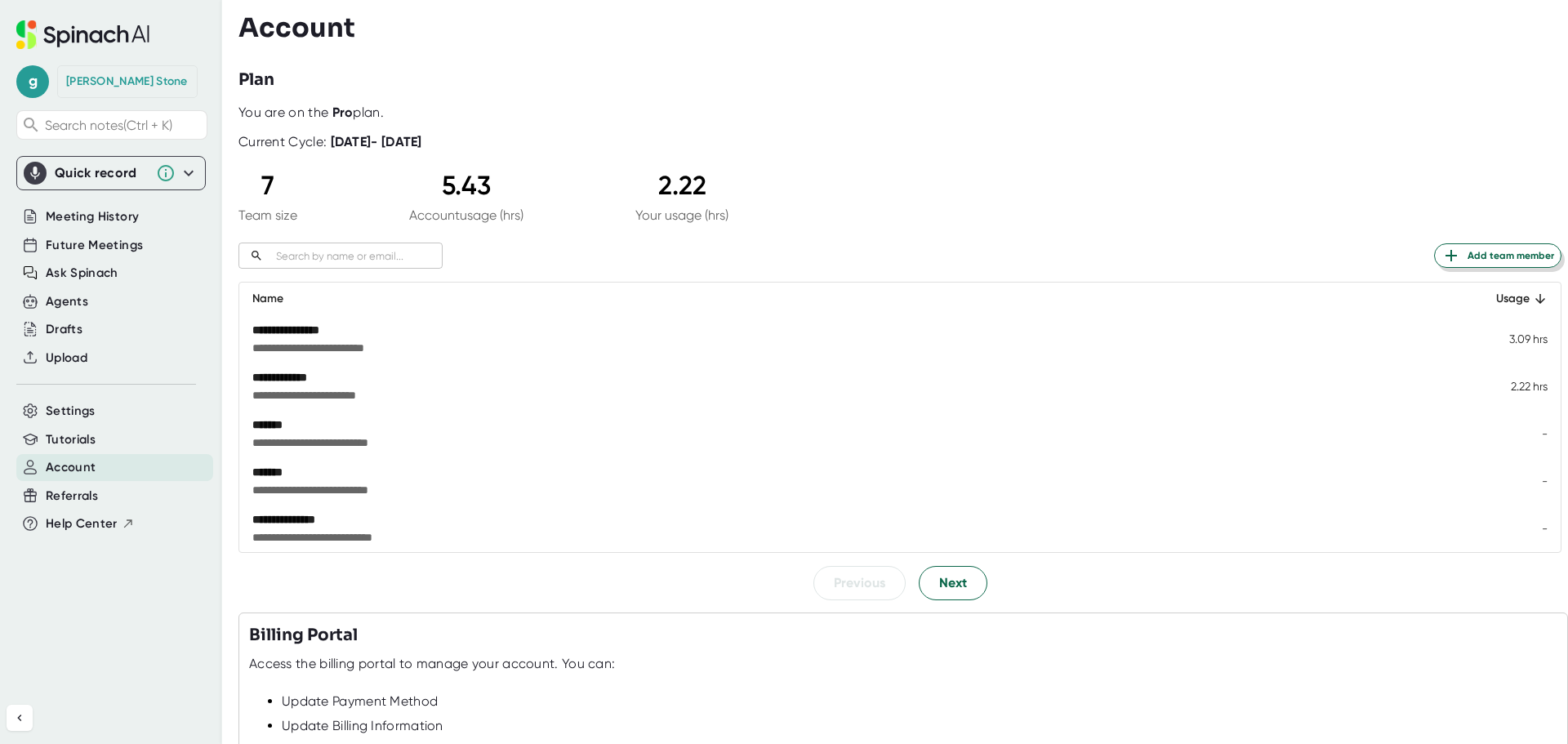
click at [1508, 249] on span "Add team member" at bounding box center [1498, 255] width 113 height 20
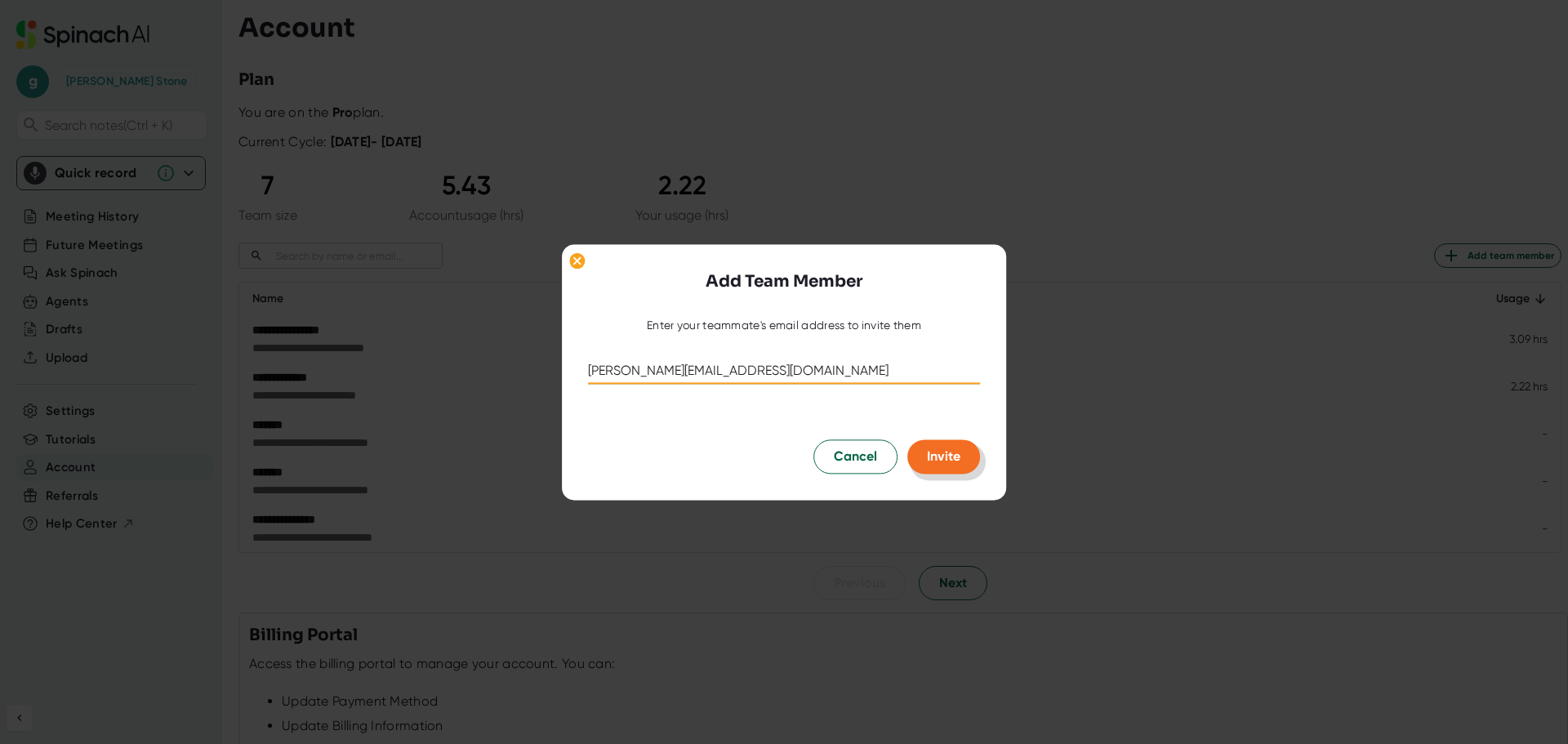
type input "[PERSON_NAME][EMAIL_ADDRESS][DOMAIN_NAME]"
click at [951, 454] on span "Invite" at bounding box center [943, 456] width 33 height 15
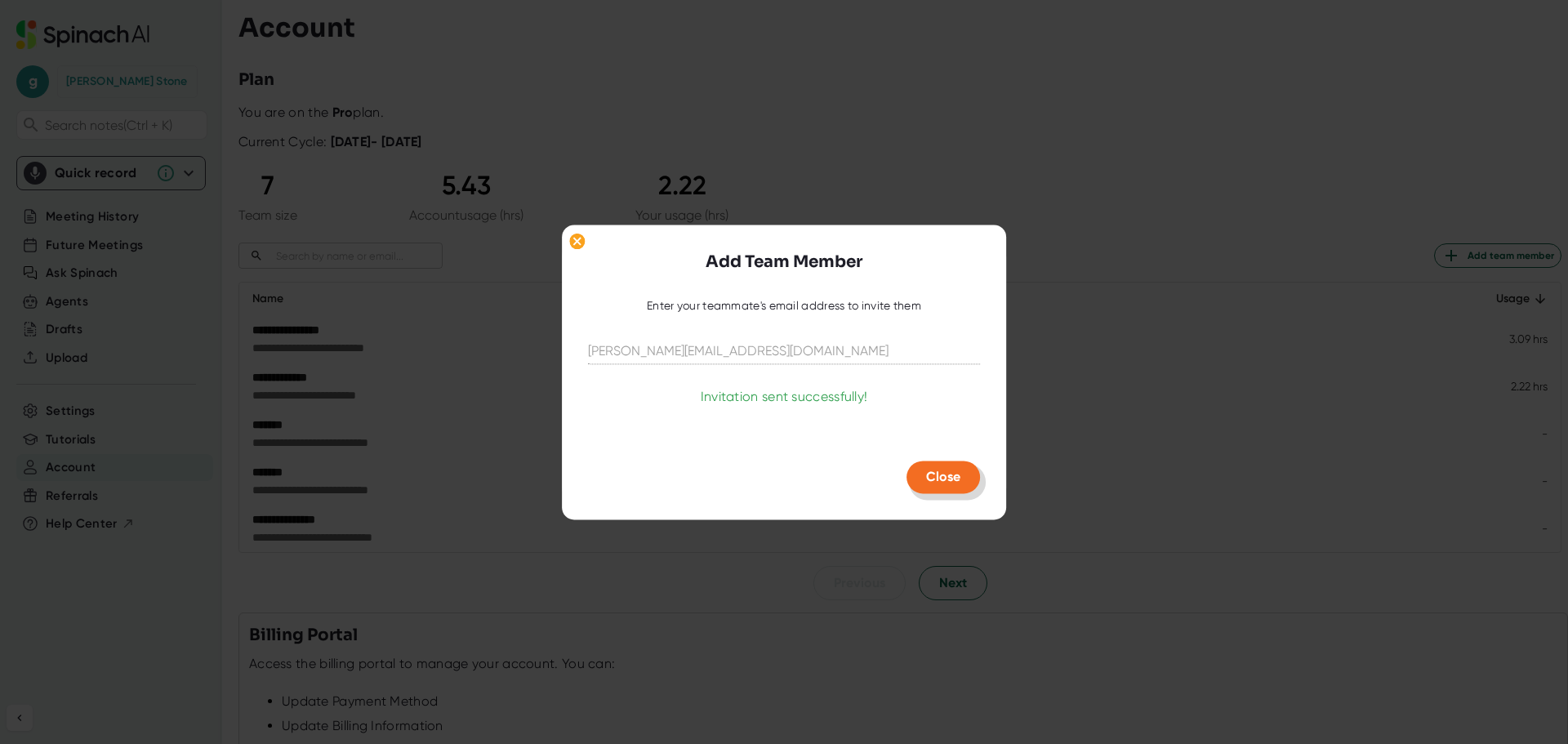
click at [943, 471] on span "Close" at bounding box center [943, 477] width 34 height 15
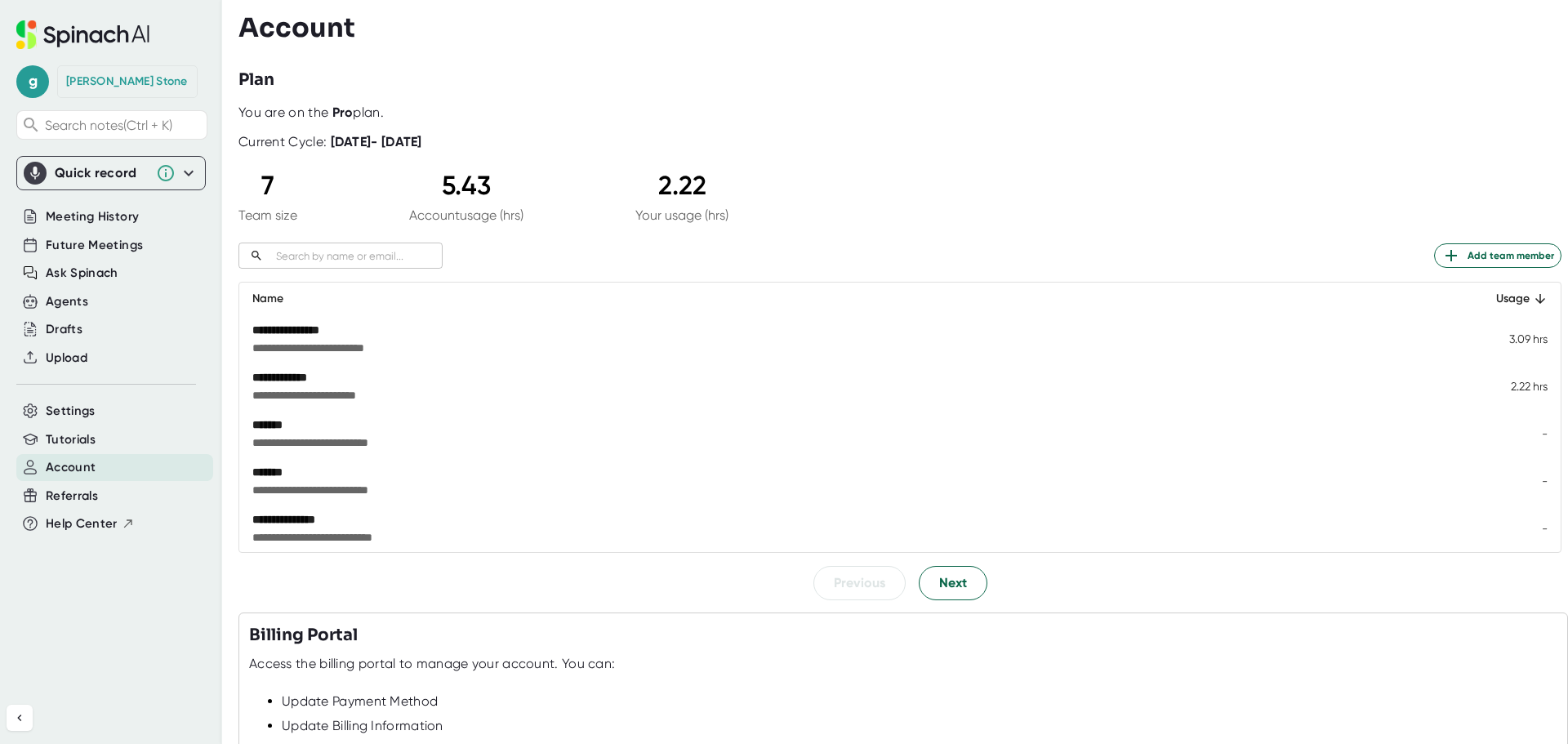
click at [64, 33] on icon at bounding box center [82, 34] width 133 height 29
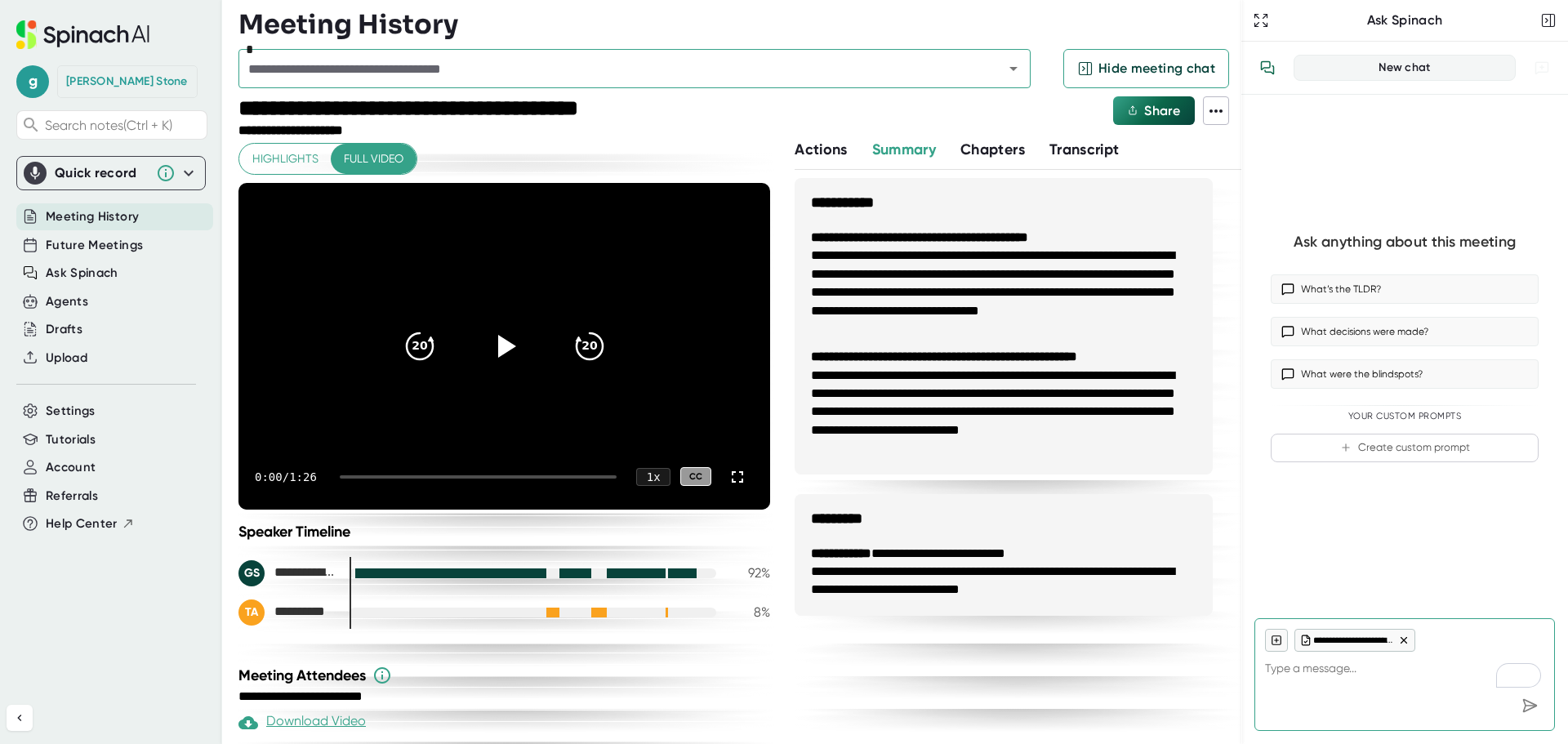
click at [835, 75] on input "text" at bounding box center [611, 69] width 734 height 23
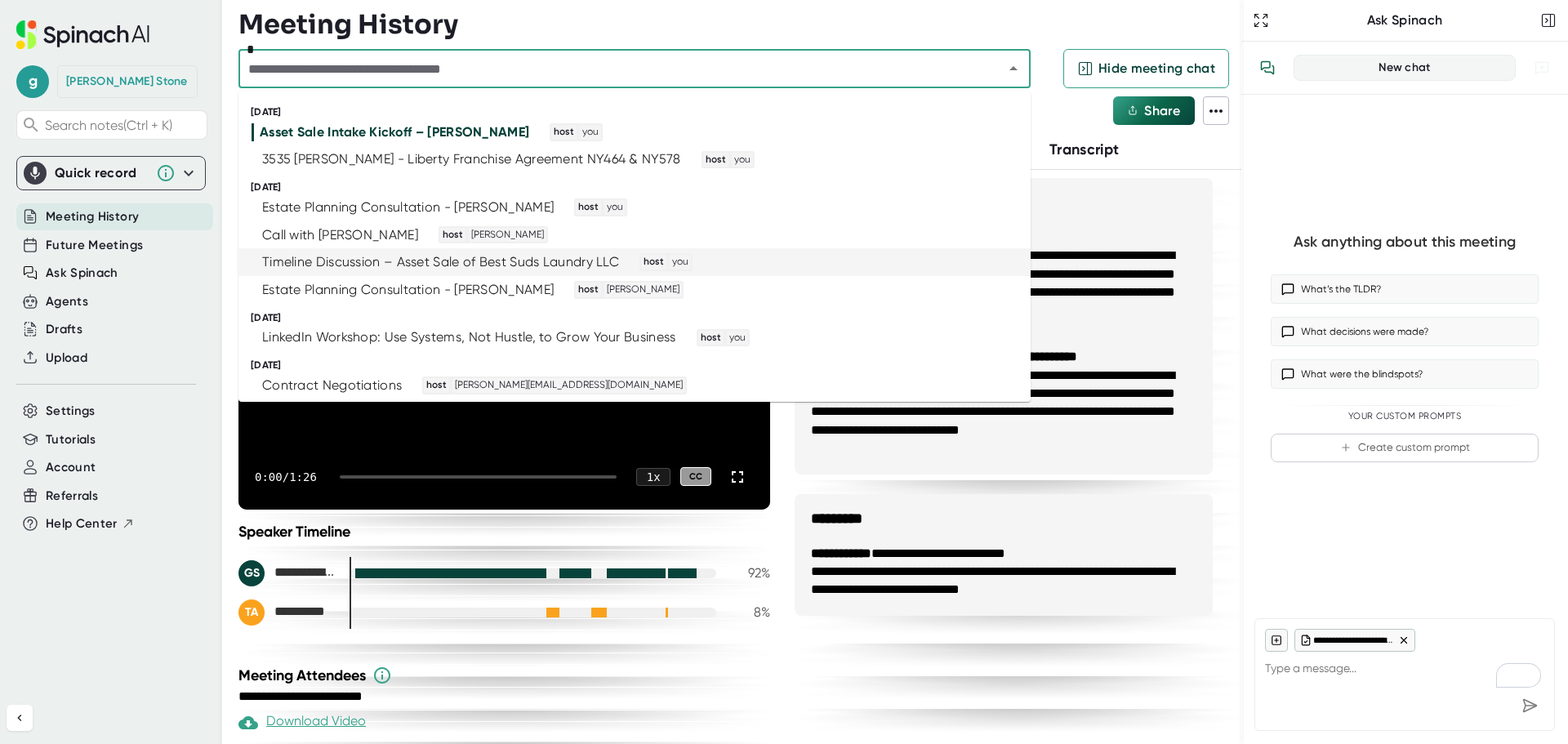
click at [378, 261] on div "Timeline Discussion – Asset Sale of Best Suds Laundry LLC" at bounding box center [440, 262] width 357 height 16
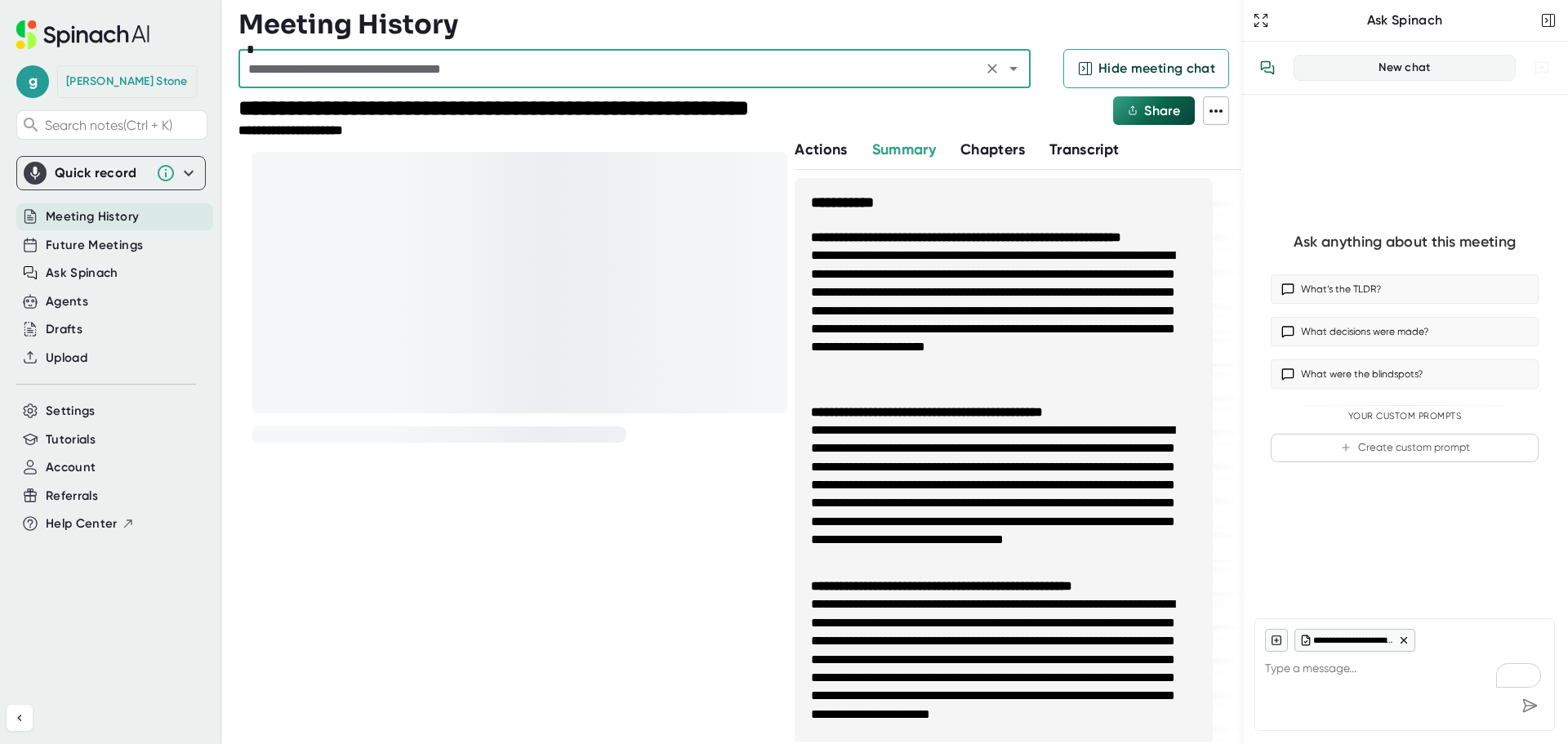
type textarea "x"
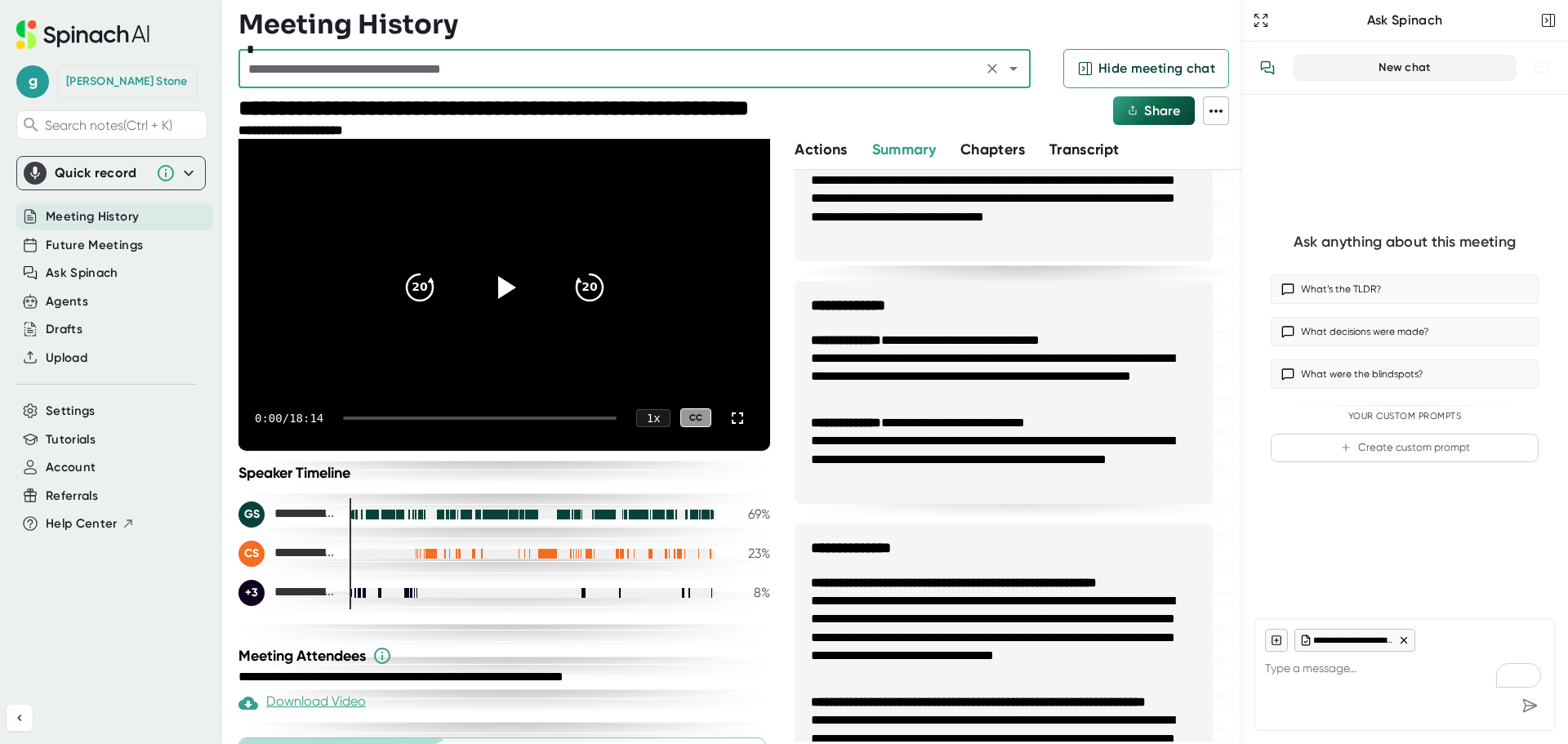
scroll to position [201, 0]
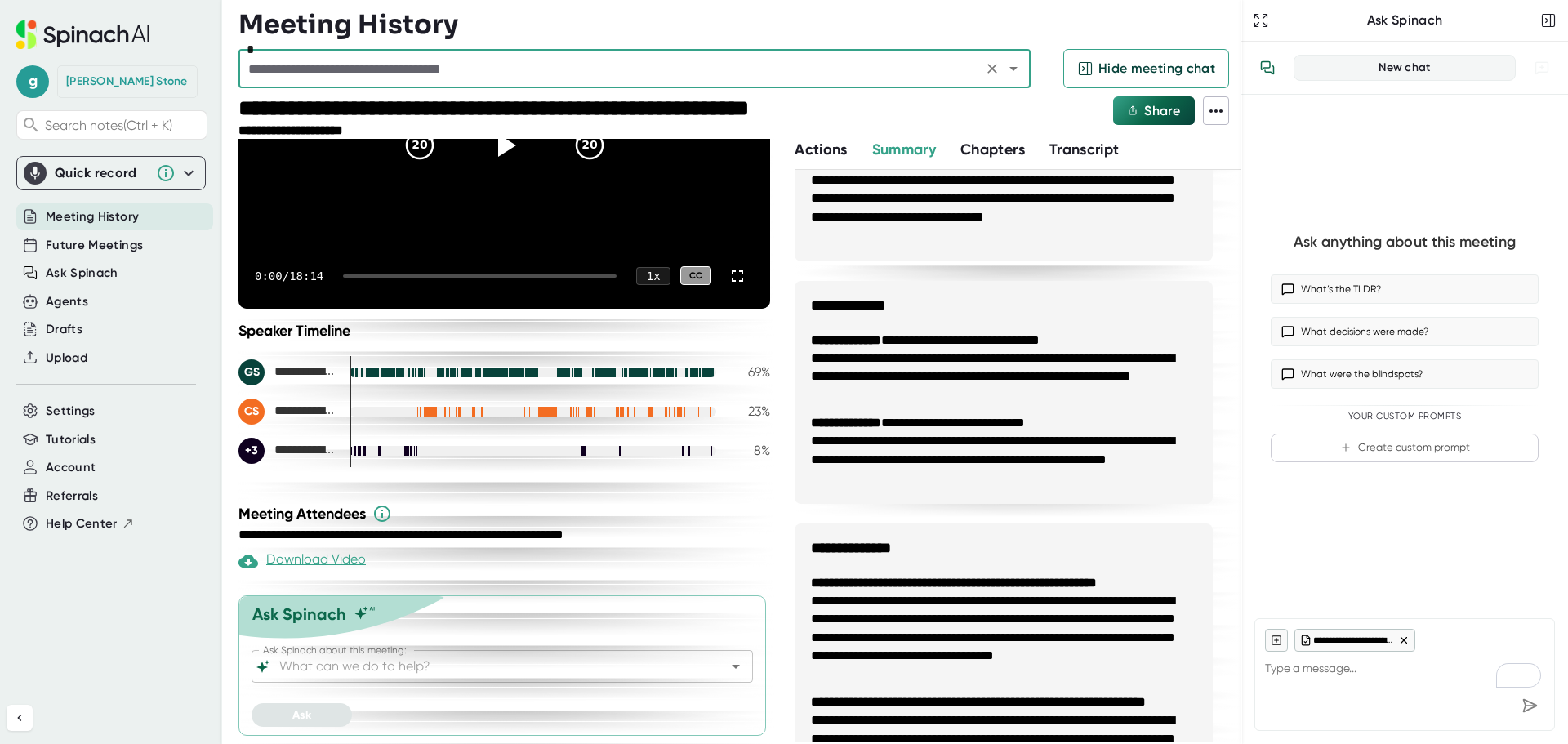
click at [389, 668] on input "Ask Spinach about this meeting:" at bounding box center [488, 667] width 424 height 23
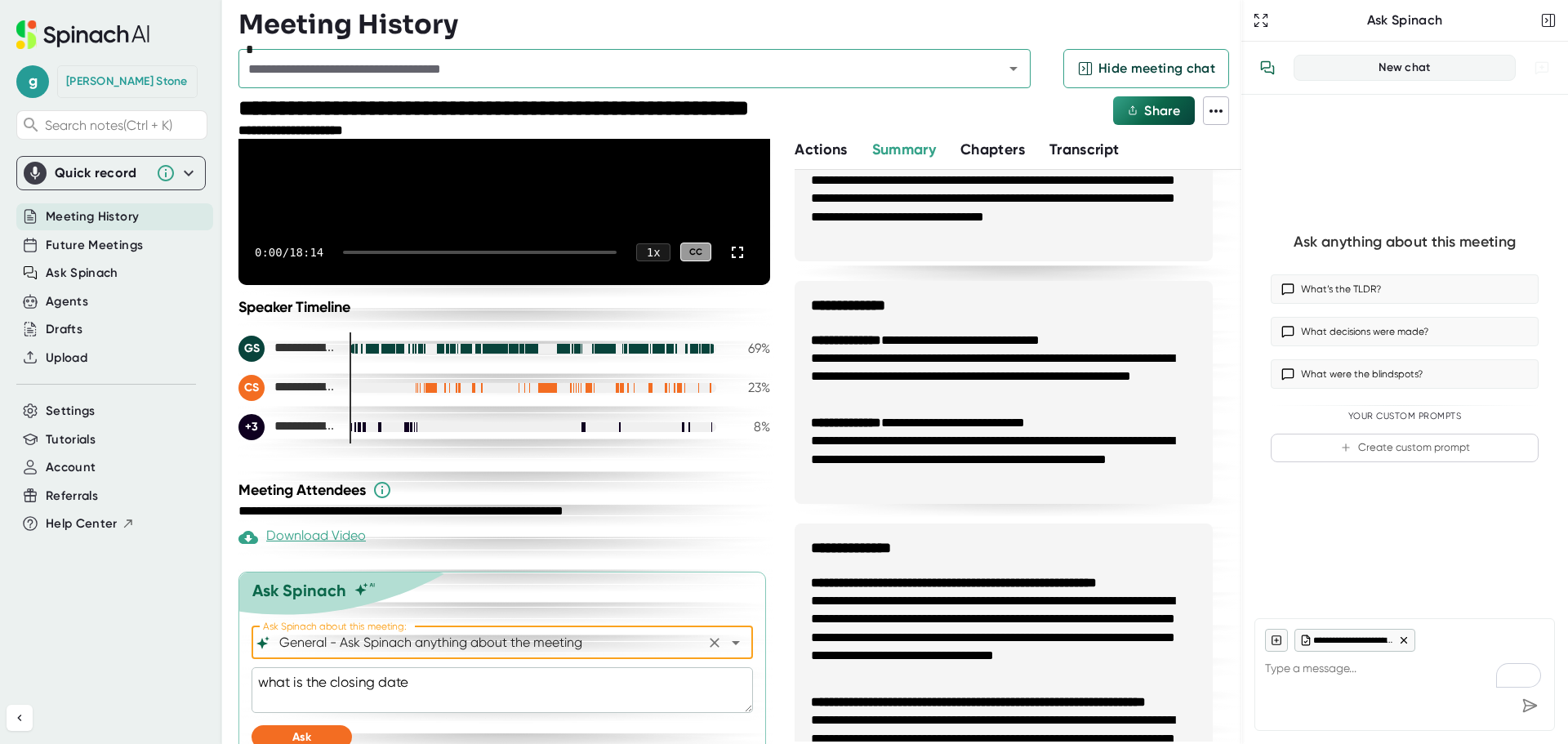
scroll to position [246, 0]
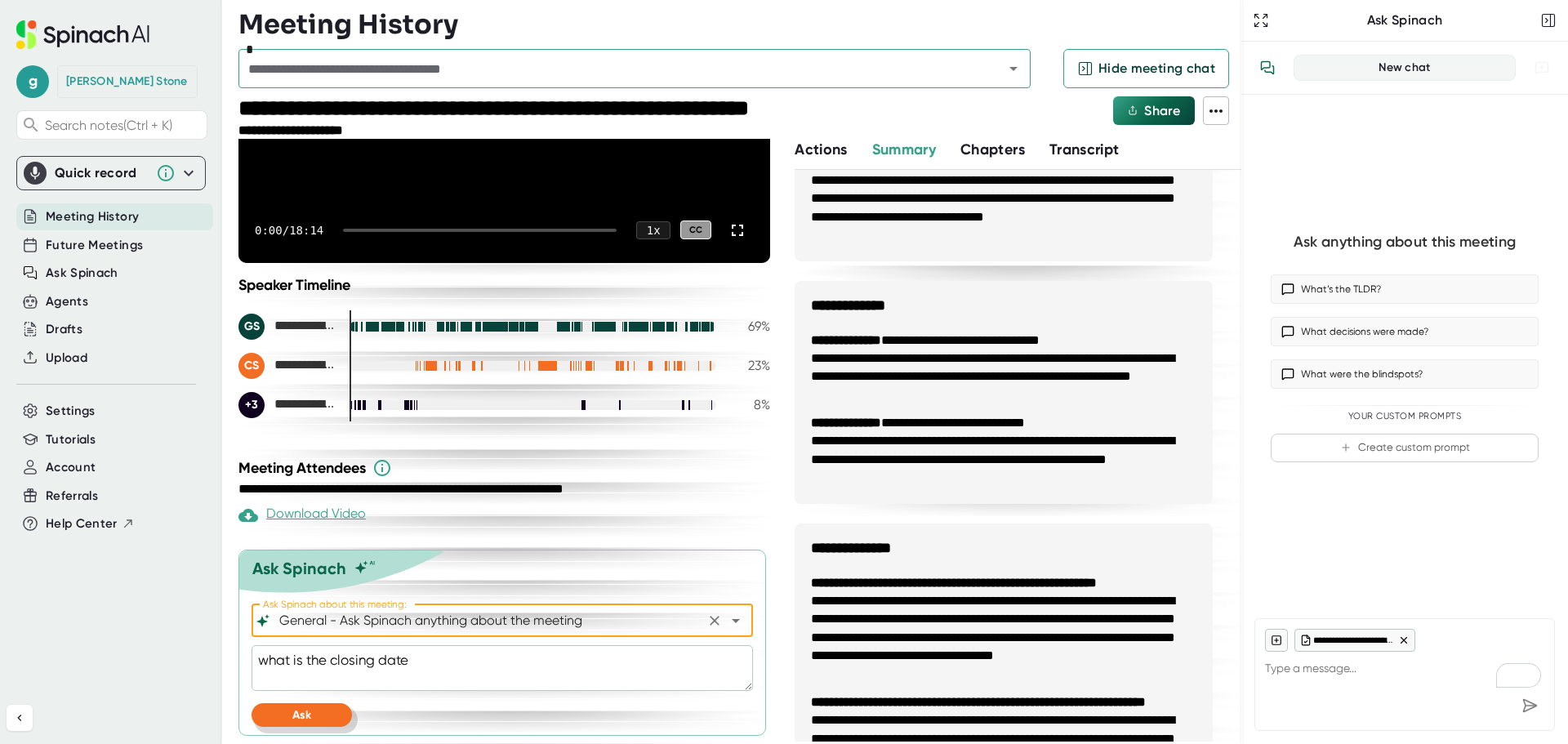
type input "General - Ask Spinach anything about the meeting"
click at [312, 710] on button "Ask" at bounding box center [301, 714] width 100 height 24
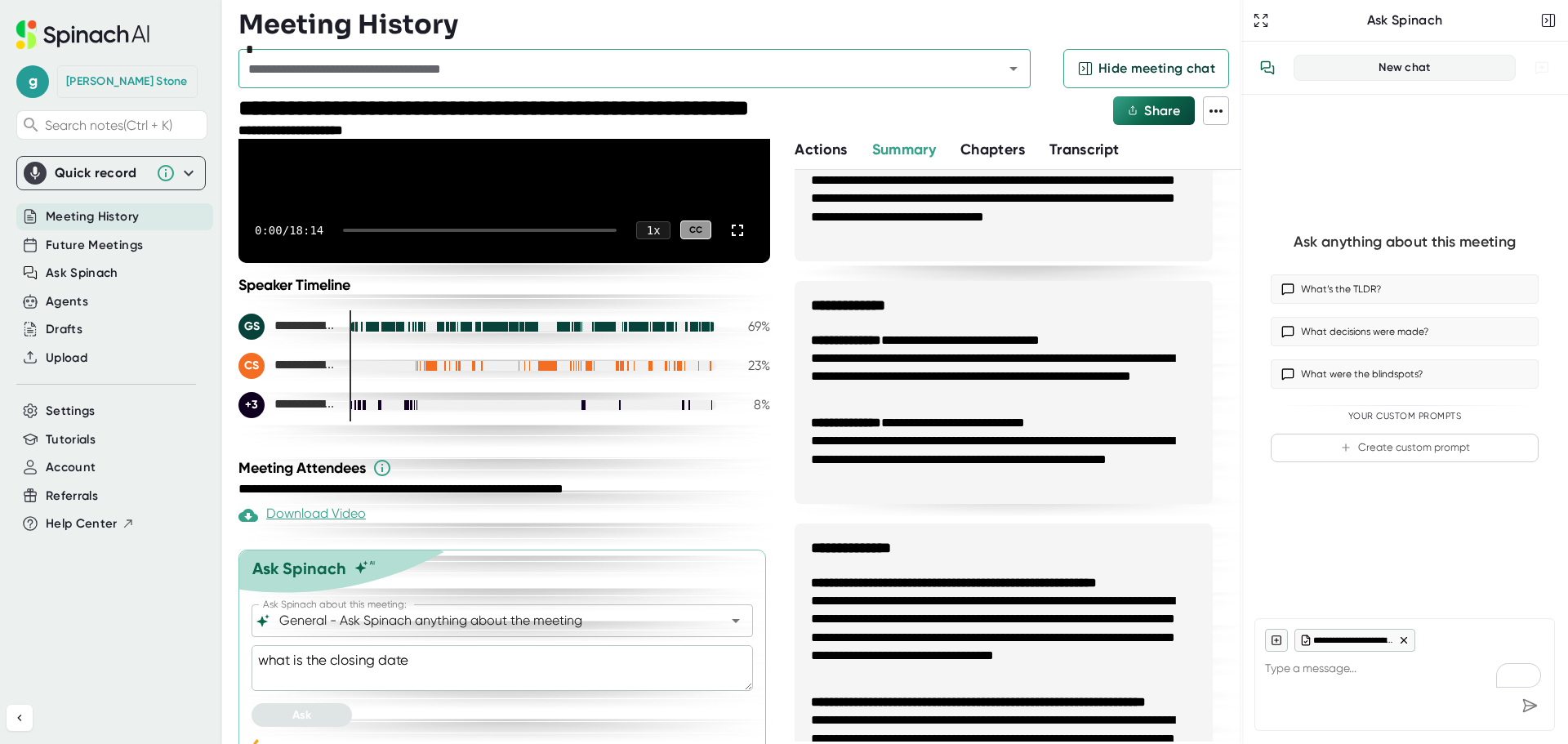
type textarea "x"
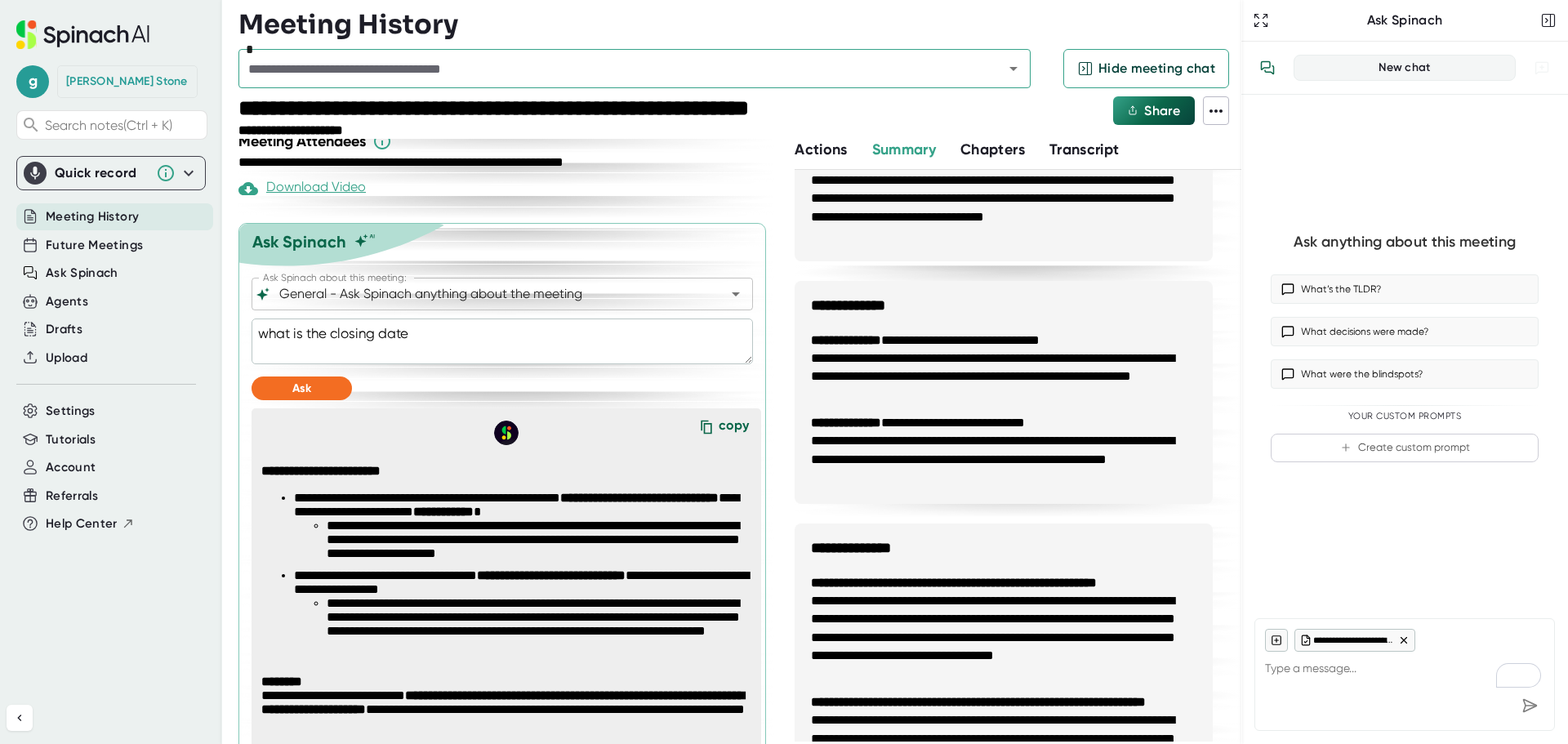
scroll to position [648, 0]
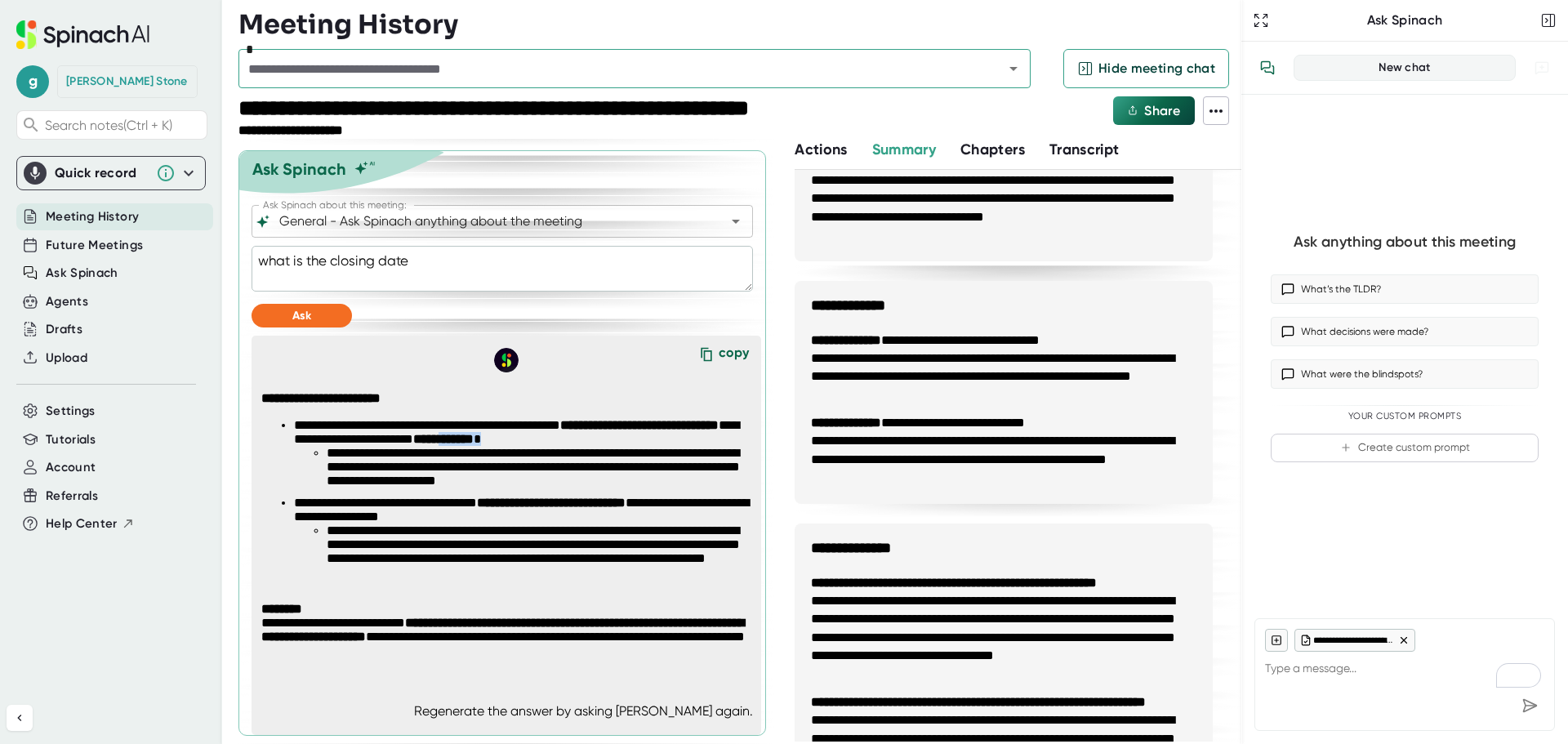
drag, startPoint x: 567, startPoint y: 441, endPoint x: 637, endPoint y: 439, distance: 70.0
click at [637, 439] on li "**********" at bounding box center [523, 457] width 457 height 77
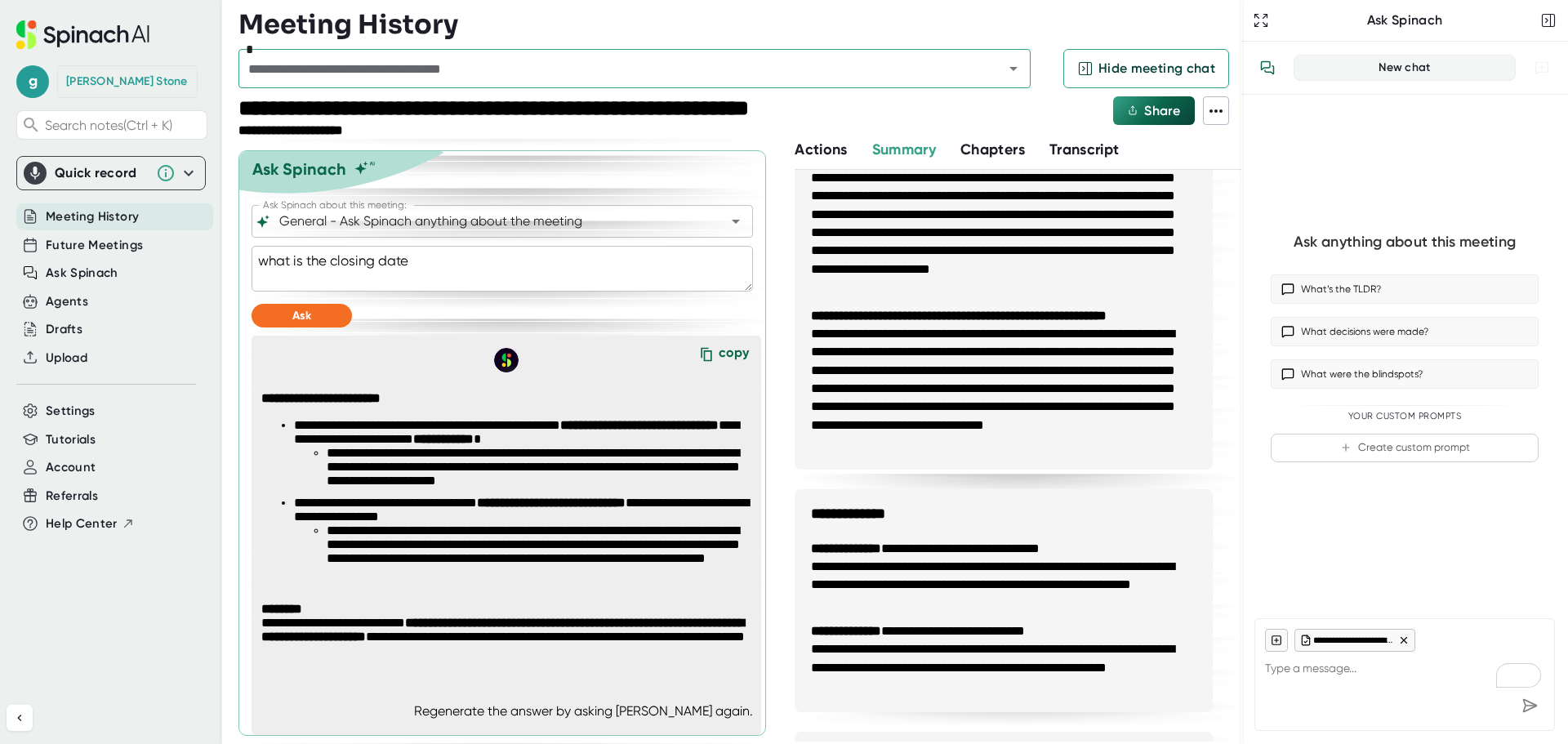
scroll to position [408, 0]
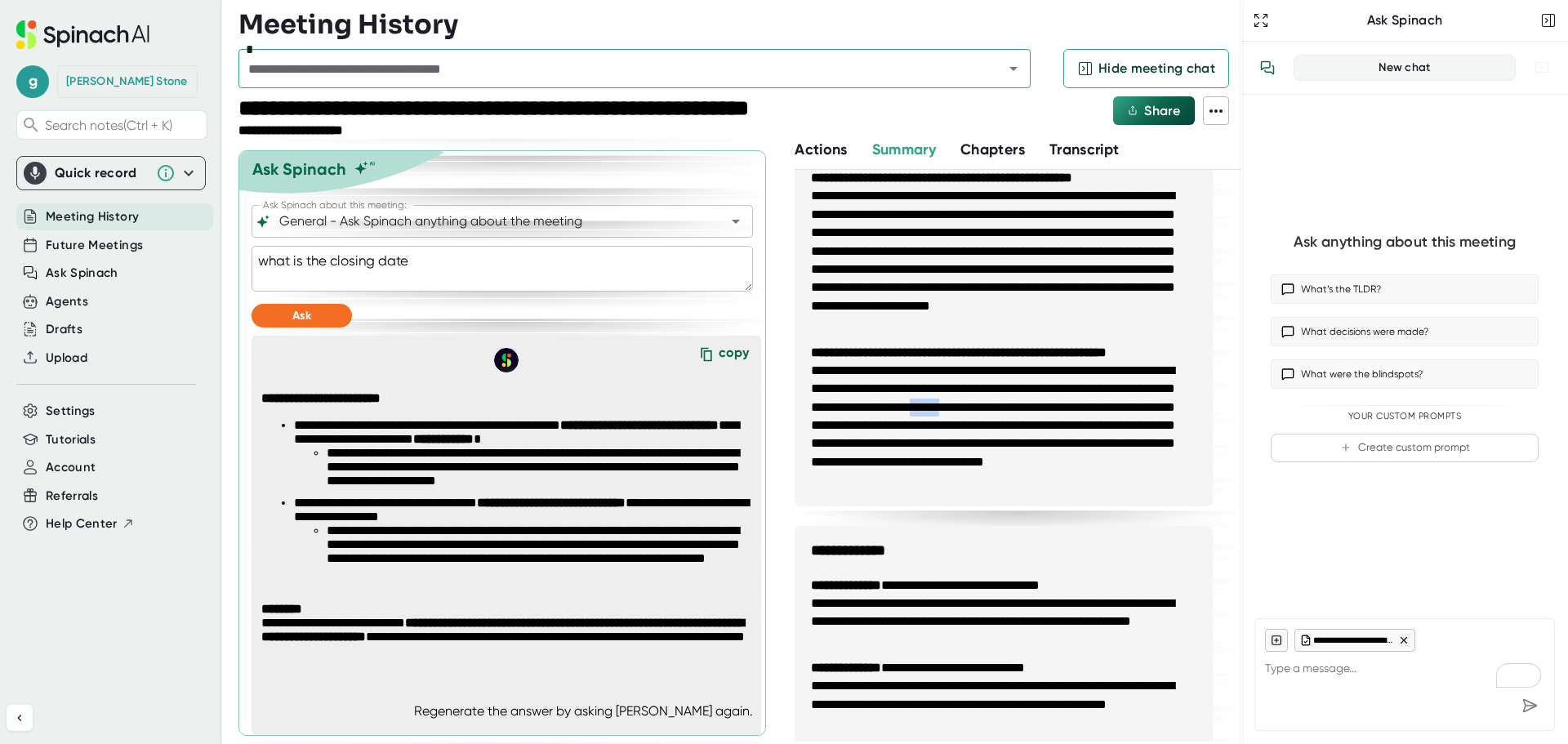
drag, startPoint x: 1098, startPoint y: 405, endPoint x: 1138, endPoint y: 404, distance: 40.0
click at [1138, 404] on li "**********" at bounding box center [1003, 426] width 385 height 128
click at [945, 429] on li "**********" at bounding box center [1003, 426] width 385 height 128
click at [599, 318] on div "Ask" at bounding box center [502, 315] width 502 height 24
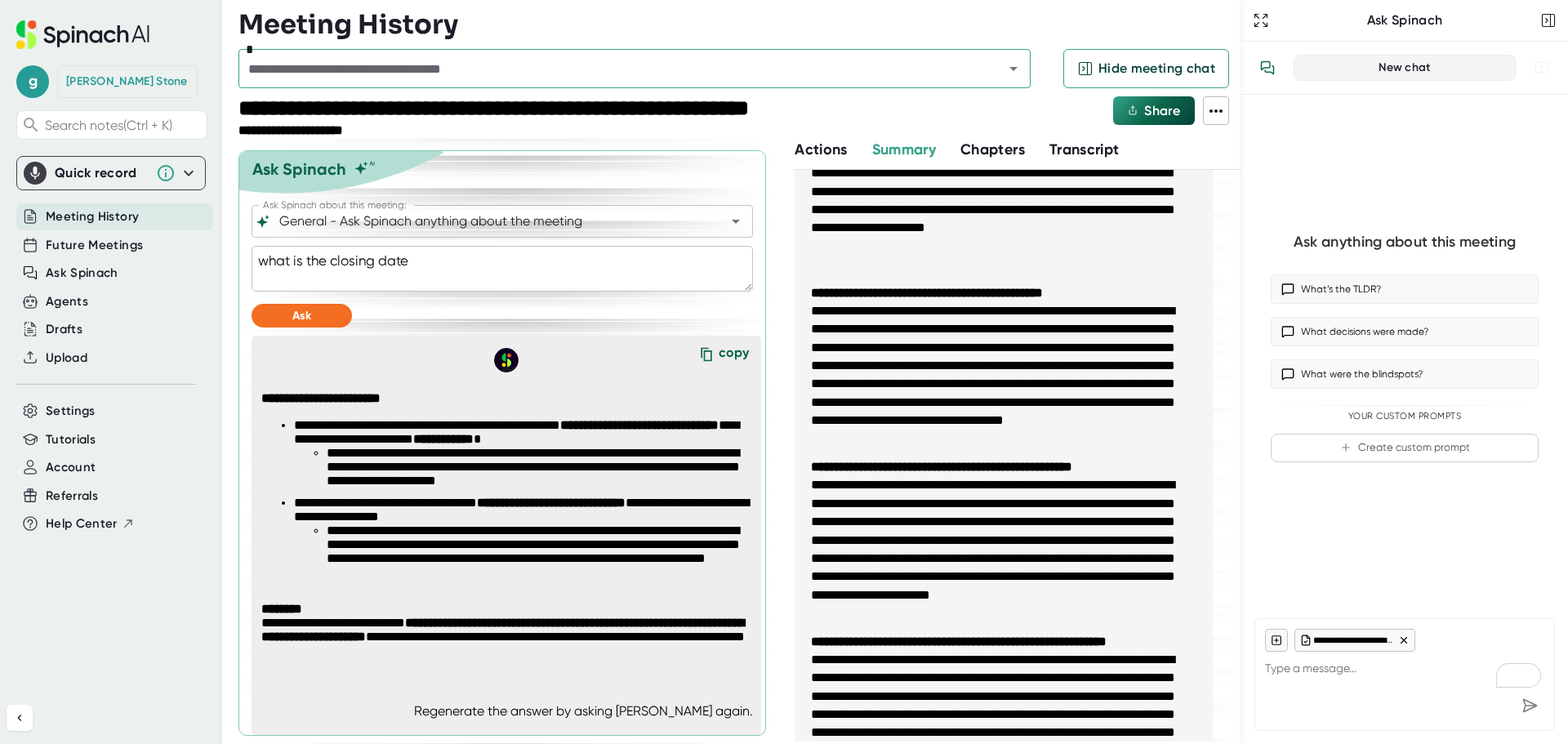
scroll to position [0, 0]
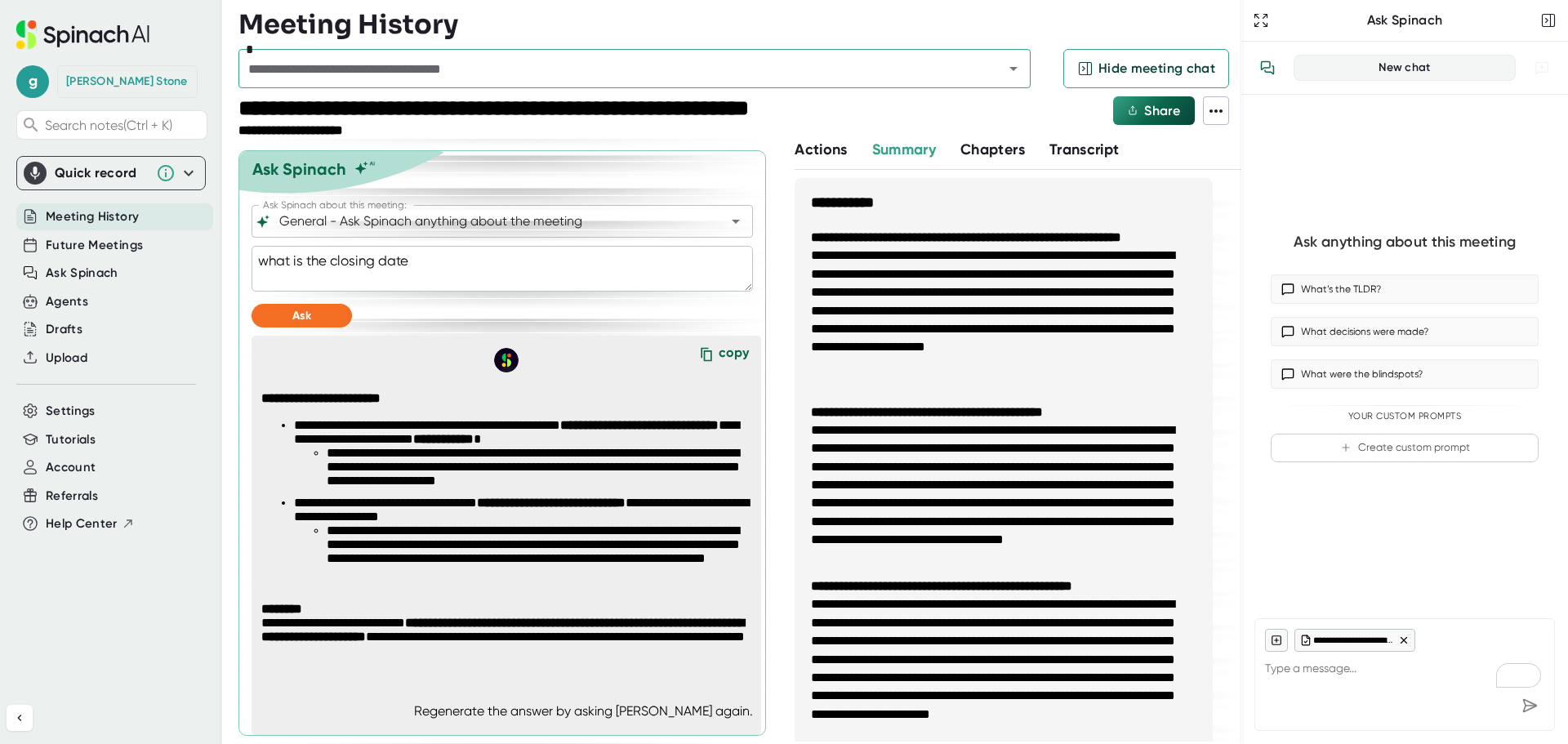
click at [897, 301] on li "**********" at bounding box center [1003, 310] width 385 height 128
click at [662, 320] on div "Ask" at bounding box center [502, 315] width 502 height 24
click at [612, 294] on div at bounding box center [502, 297] width 502 height 12
click at [439, 267] on textarea "what is the closing date" at bounding box center [502, 268] width 502 height 46
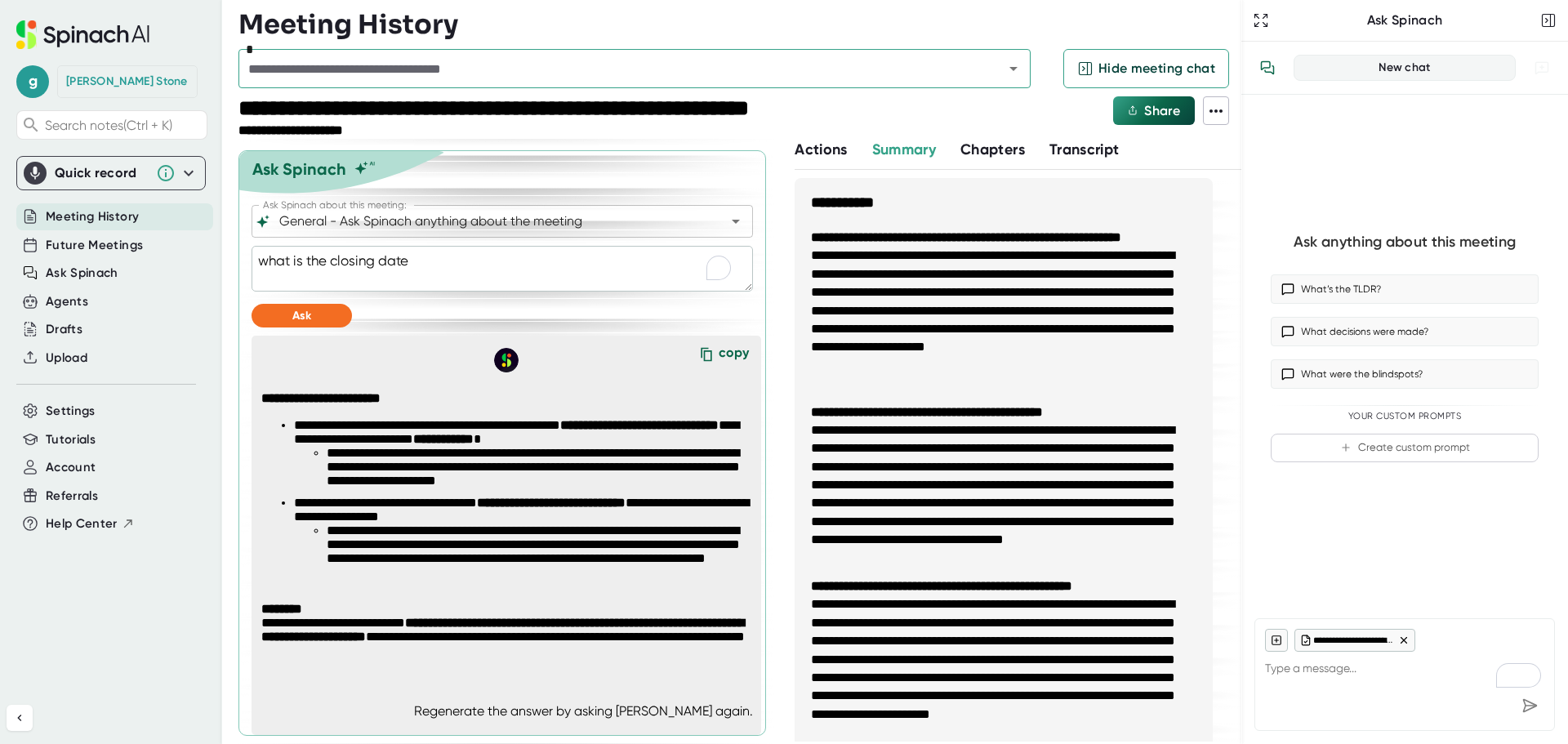
click at [439, 267] on textarea "what is the closing date" at bounding box center [502, 268] width 502 height 46
type textarea "w"
type textarea "x"
type textarea "wh"
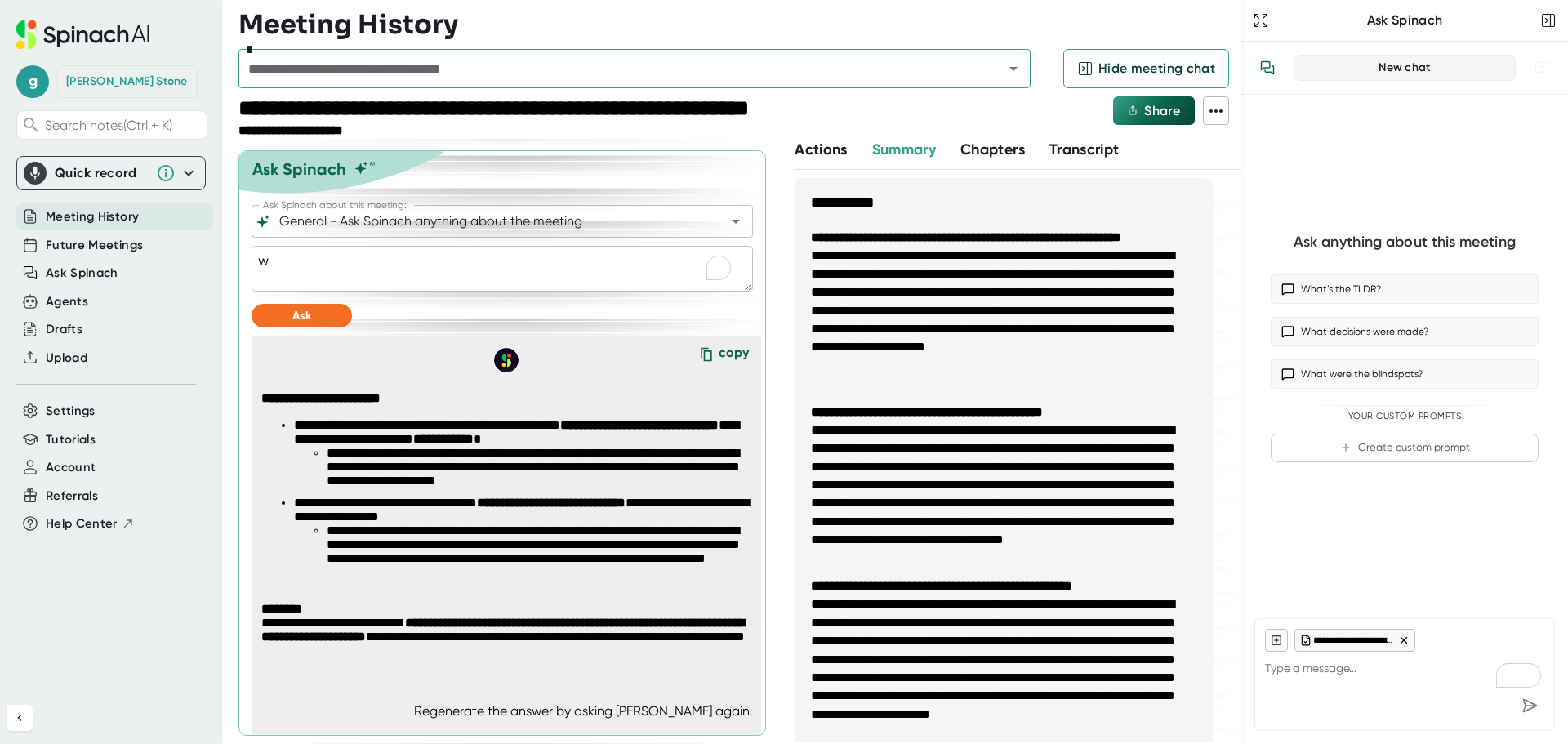
type textarea "x"
type textarea "wha"
type textarea "x"
type textarea "what"
type textarea "x"
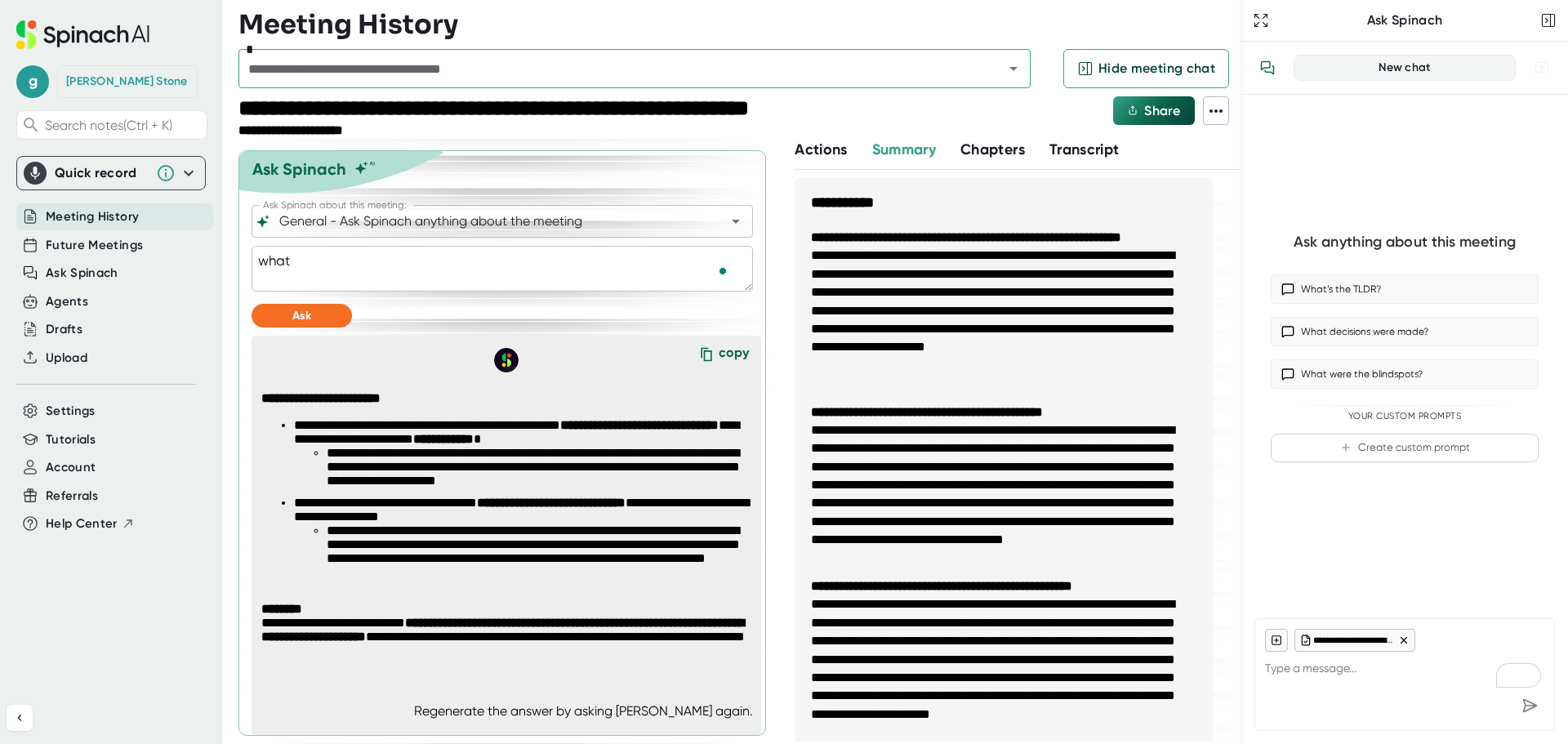
type textarea "what"
type textarea "x"
type textarea "what a"
type textarea "x"
type textarea "what ar"
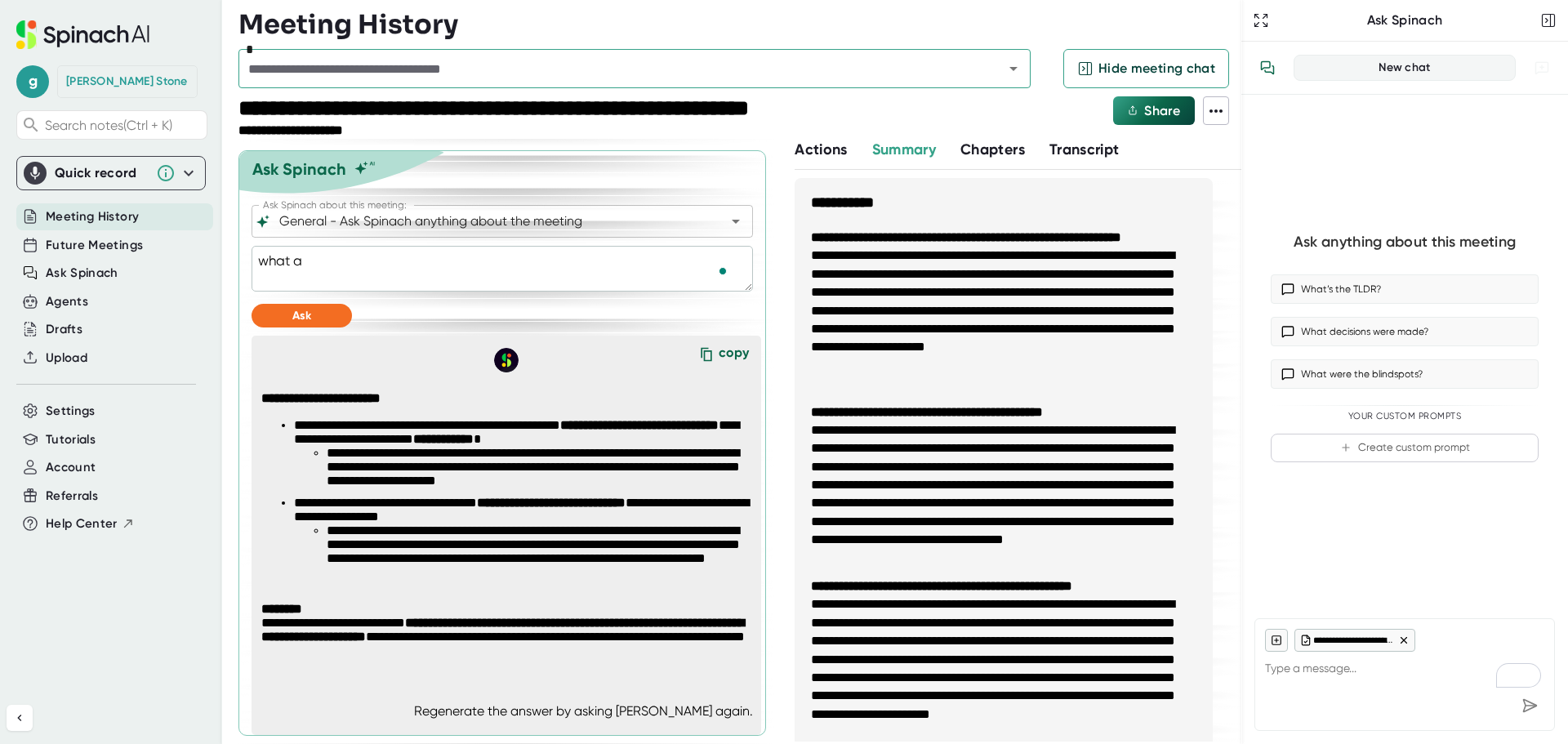
type textarea "x"
type textarea "what are"
type textarea "x"
type textarea "what are"
type textarea "x"
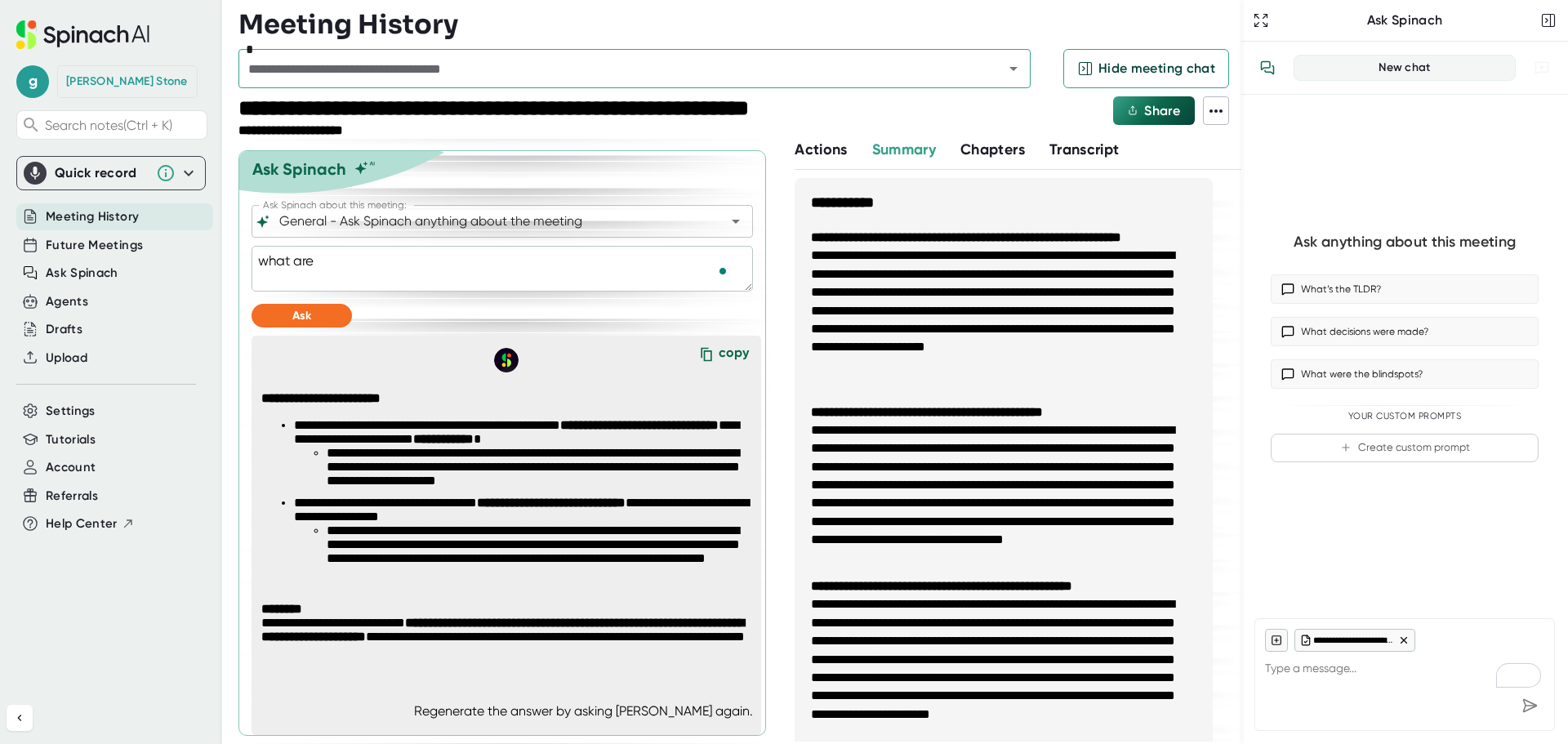
type textarea "what are t"
type textarea "x"
type textarea "what are th"
type textarea "x"
type textarea "what are the"
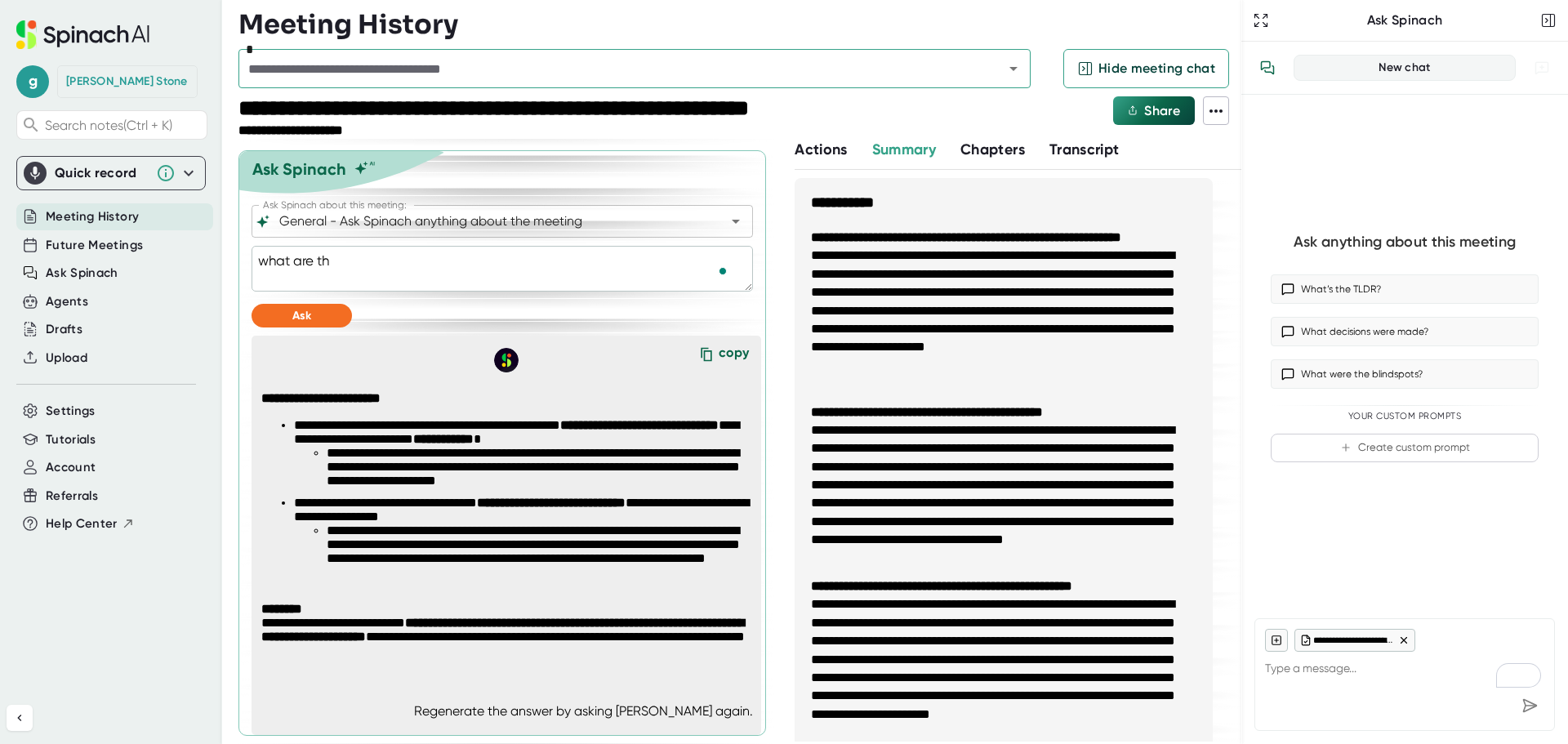
type textarea "x"
type textarea "what are the"
type textarea "x"
type textarea "what are the c"
type textarea "x"
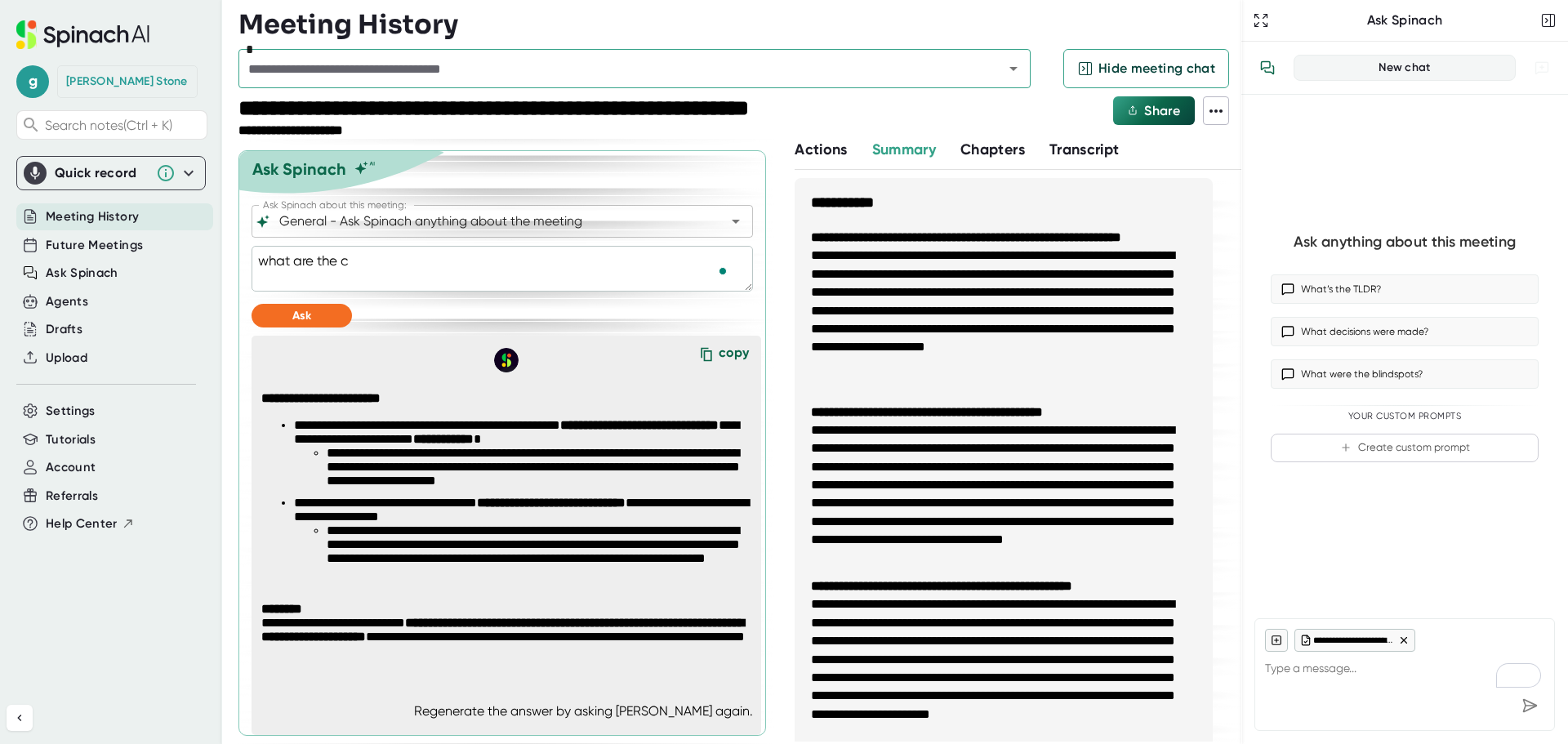
type textarea "what are the cl"
type textarea "x"
type textarea "what are the cla"
type textarea "x"
type textarea "what are the clau"
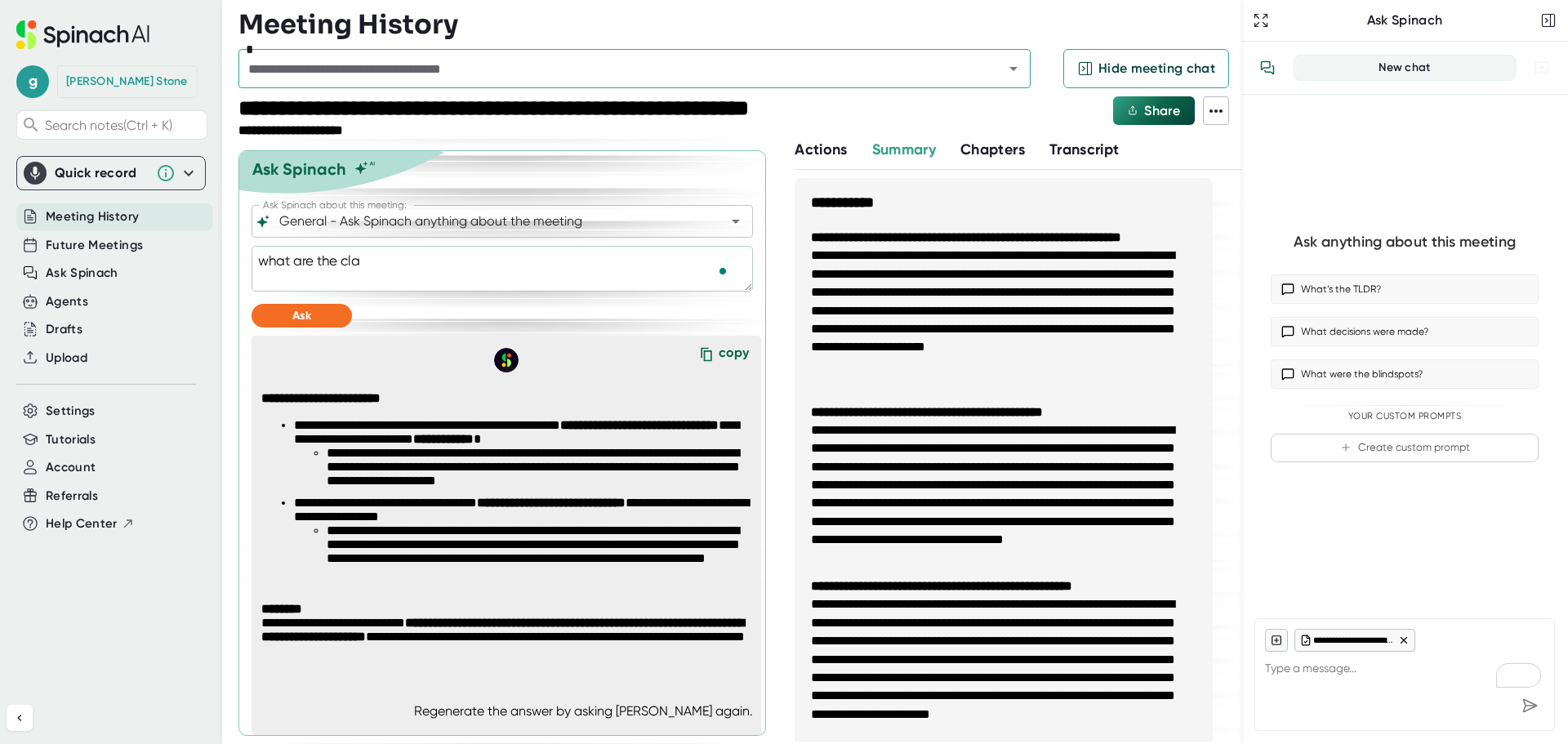
type textarea "x"
type textarea "what are the claus"
type textarea "x"
type textarea "what are the clause"
type textarea "x"
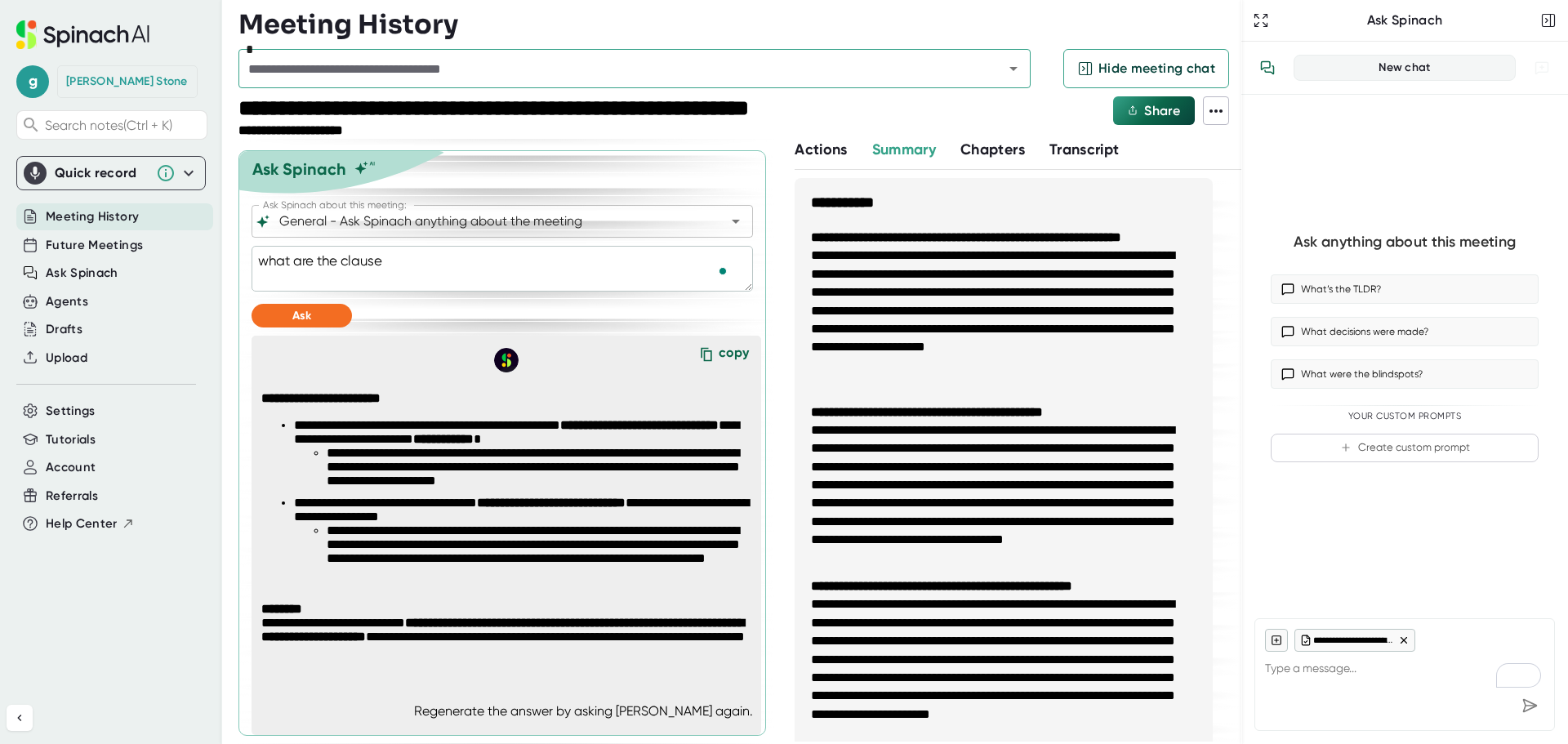
type textarea "what are the clauses"
type textarea "x"
type textarea "what are the clauses"
type textarea "x"
type textarea "what are the clauses t"
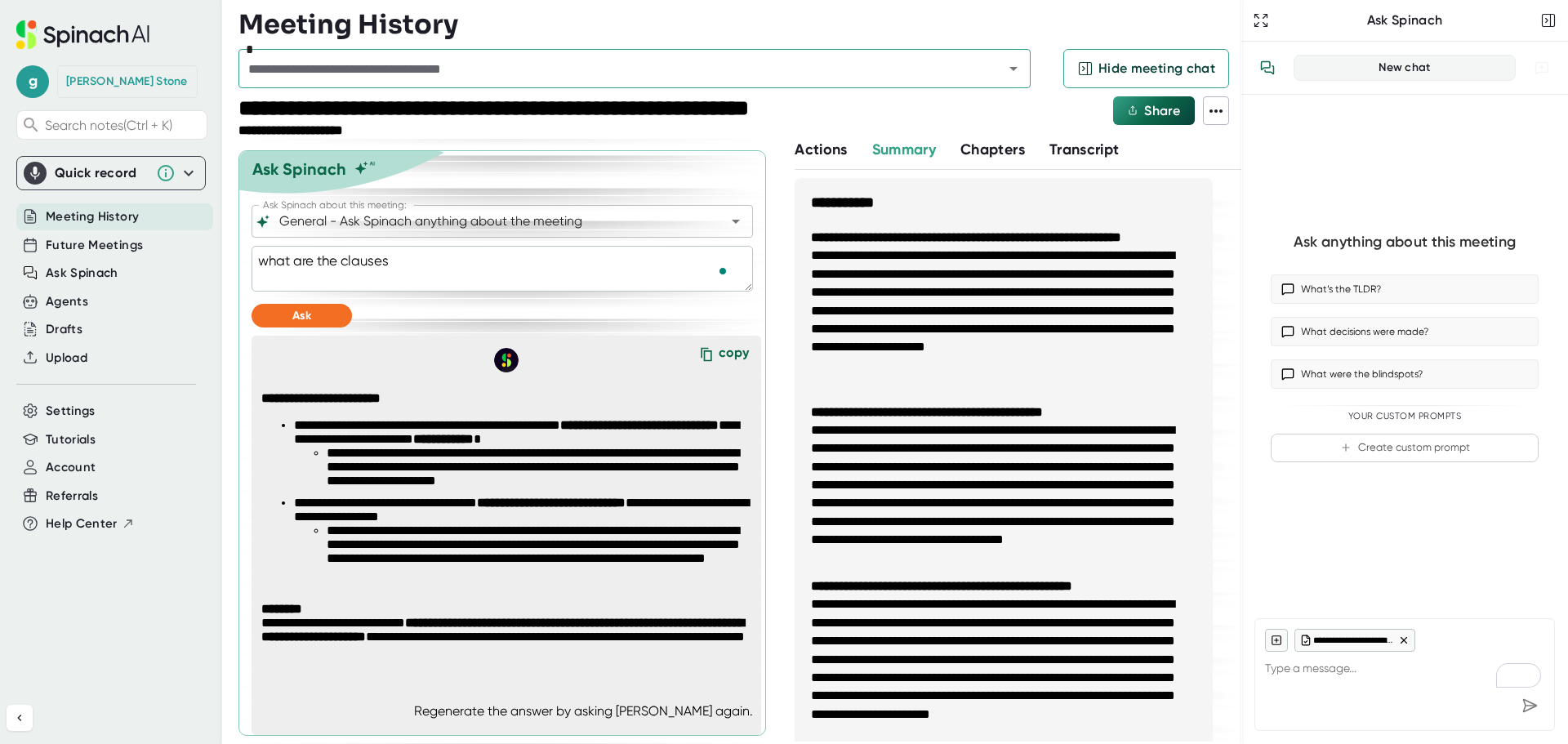
type textarea "x"
type textarea "what are the clauses th"
type textarea "x"
type textarea "what are the clauses tha"
type textarea "x"
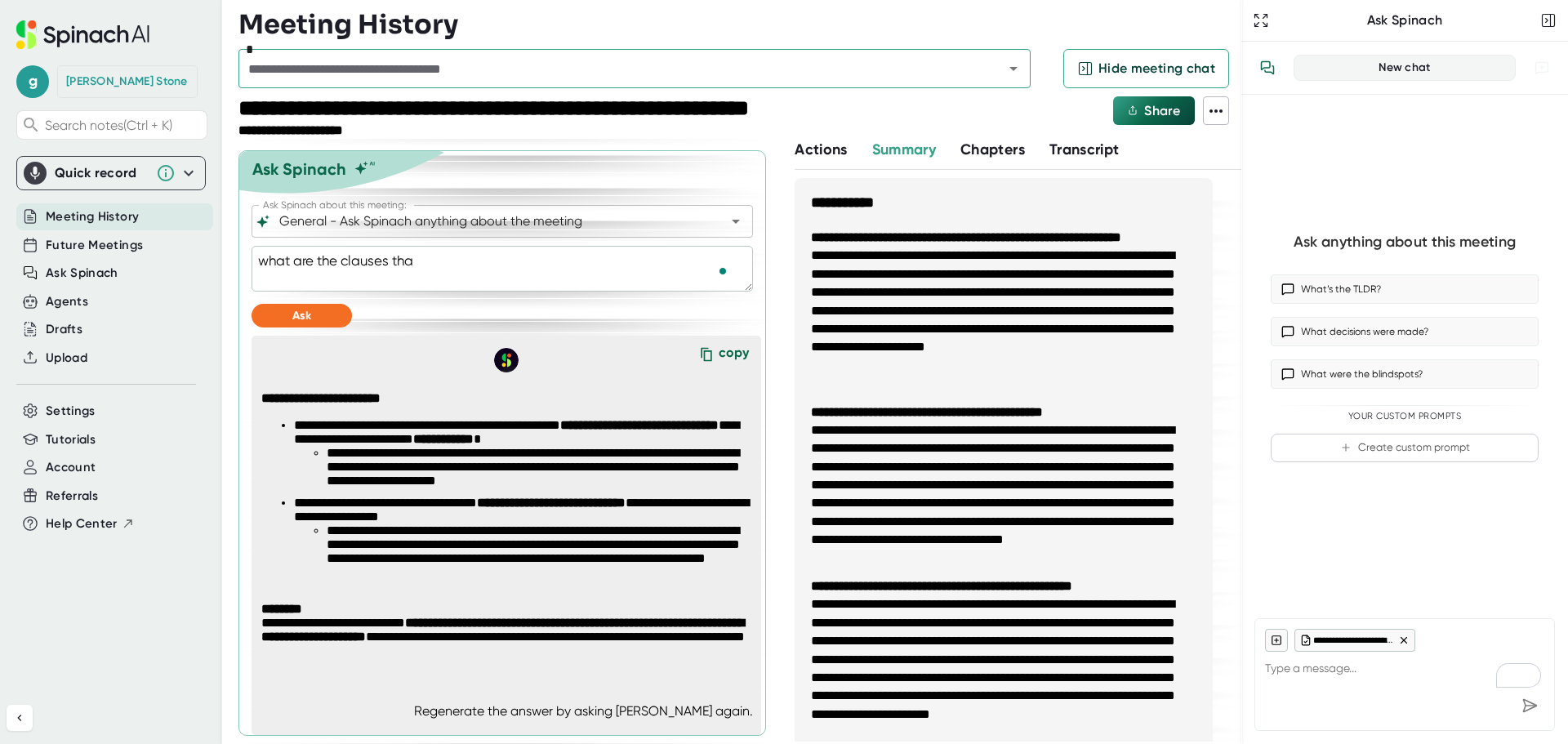
type textarea "what are the clauses that"
type textarea "x"
type textarea "what are the clauses that"
type textarea "x"
type textarea "what are the clauses that w"
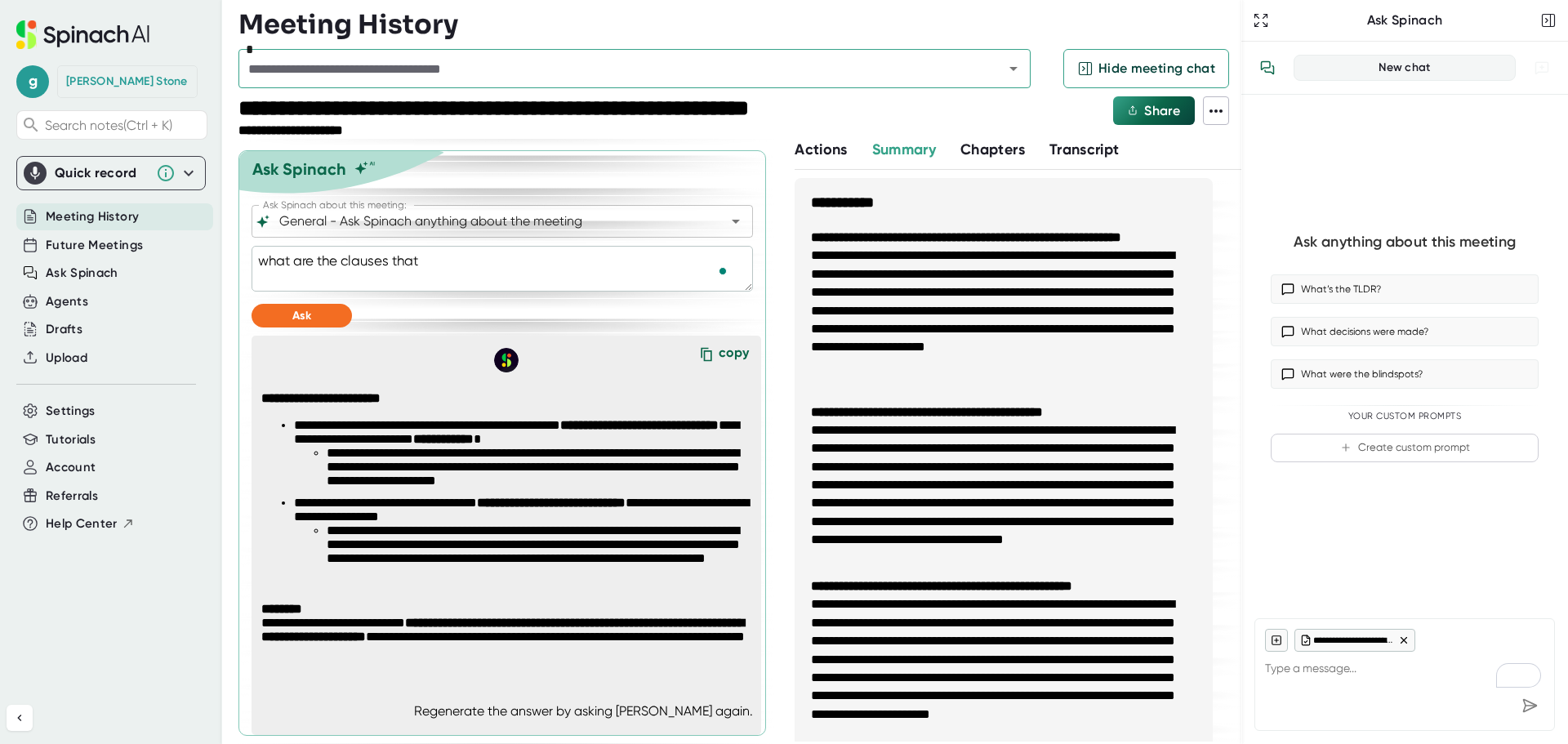
type textarea "x"
type textarea "what are the clauses that we"
type textarea "x"
type textarea "what are the clauses that wer"
type textarea "x"
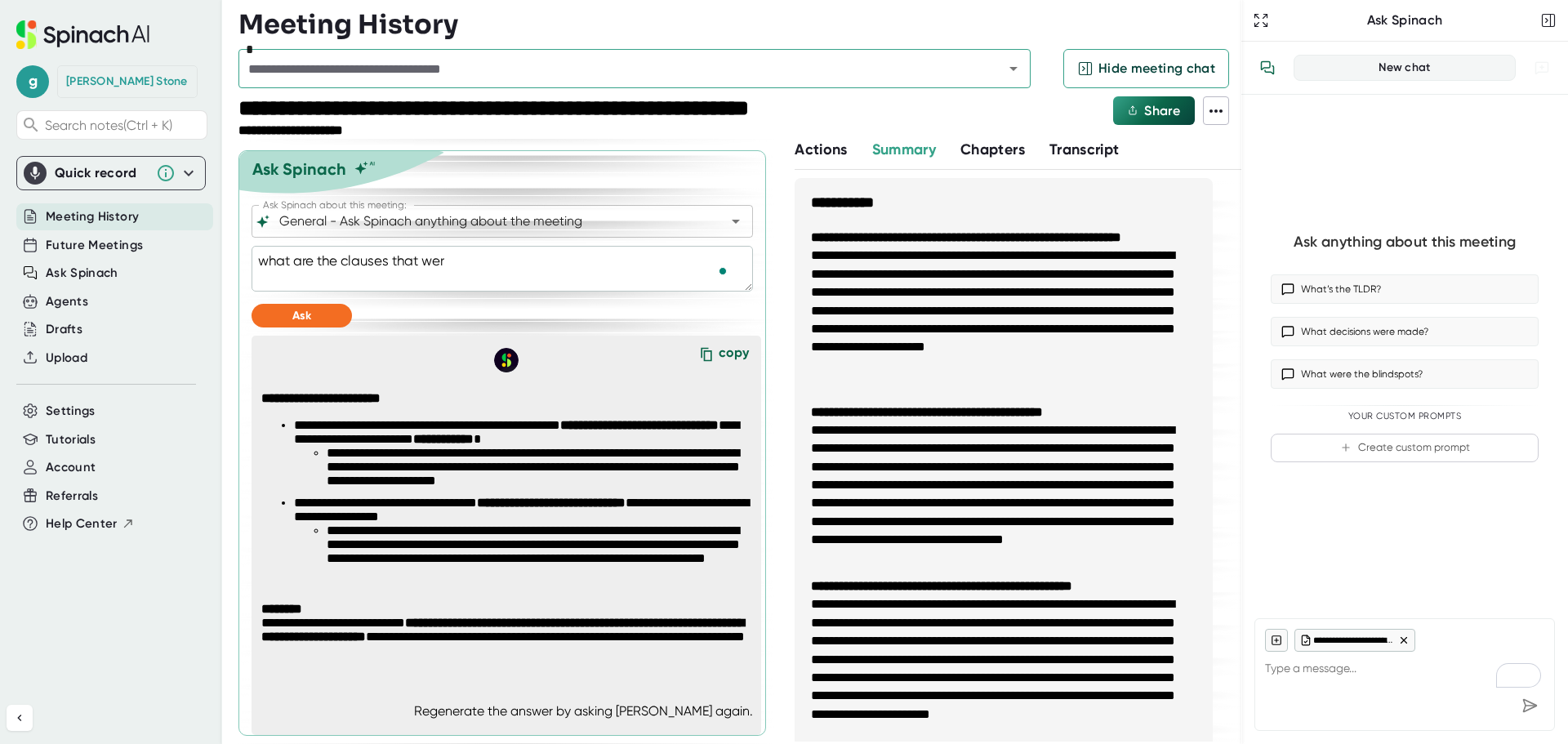
type textarea "what are the clauses that were"
type textarea "x"
type textarea "what are the clauses that were"
type textarea "x"
type textarea "what are the clauses that were d"
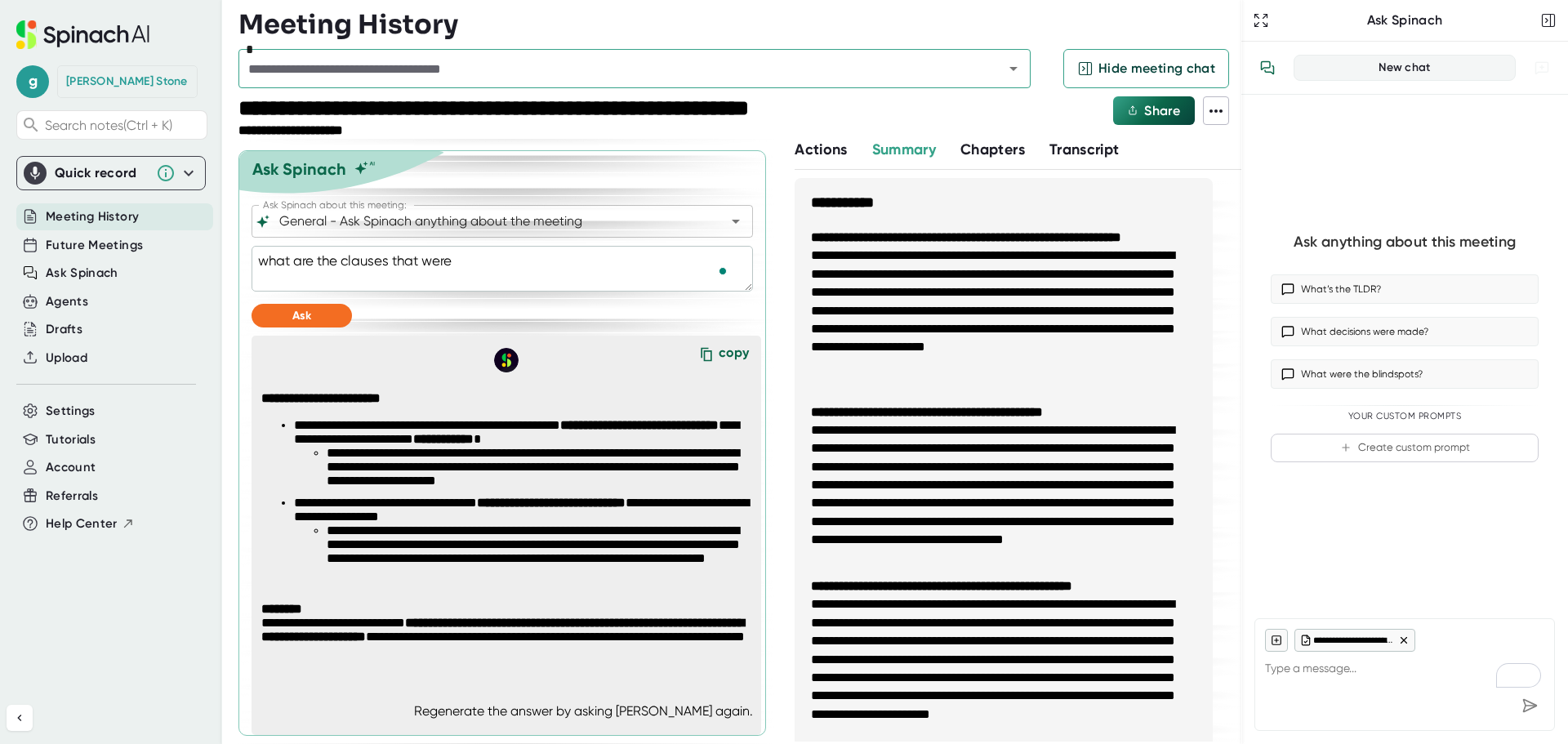
type textarea "x"
type textarea "what are the clauses that were di"
type textarea "x"
type textarea "what are the clauses that were dis"
type textarea "x"
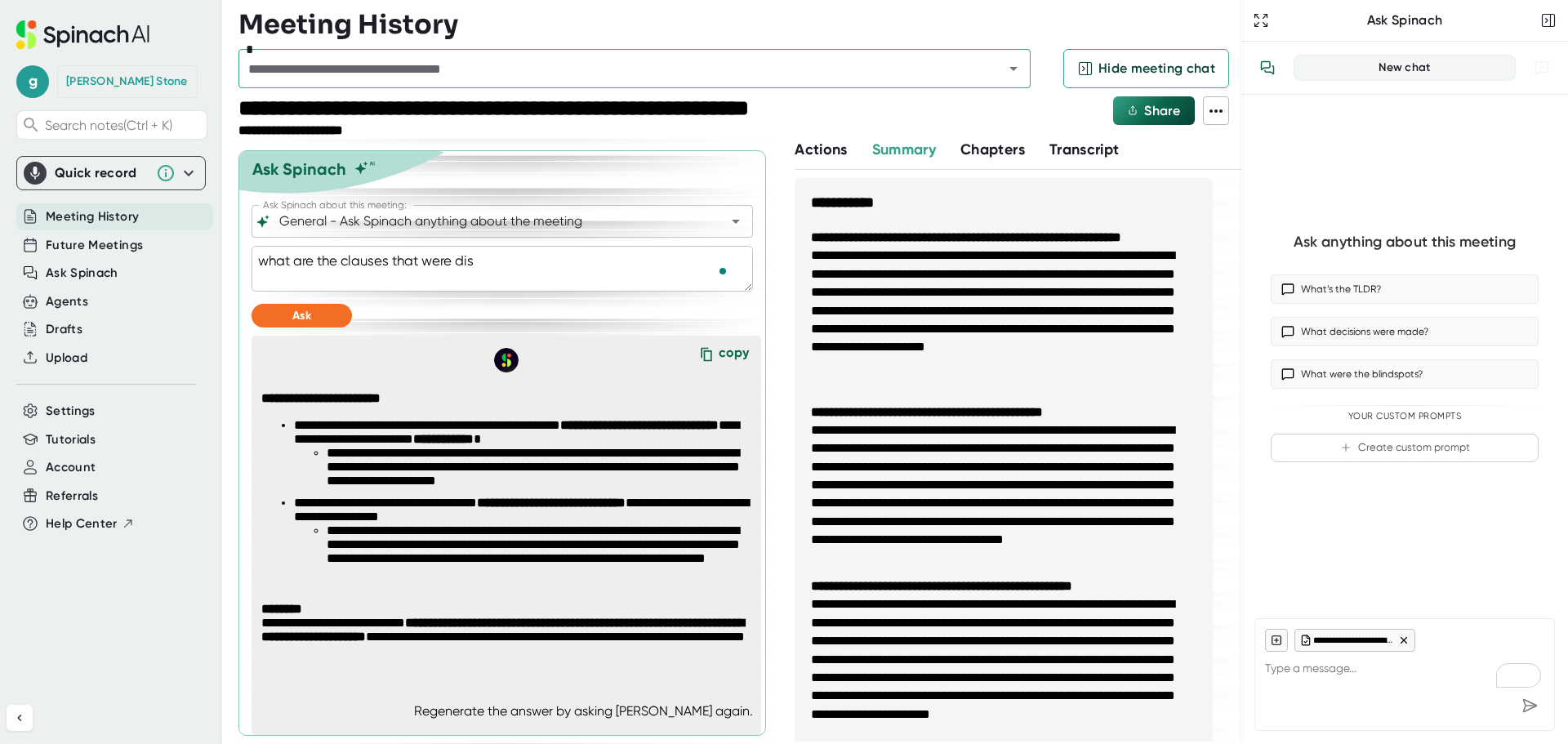
type textarea "what are the clauses that were disc"
type textarea "x"
type textarea "what are the clauses that were discu"
type textarea "x"
type textarea "what are the clauses that were discus"
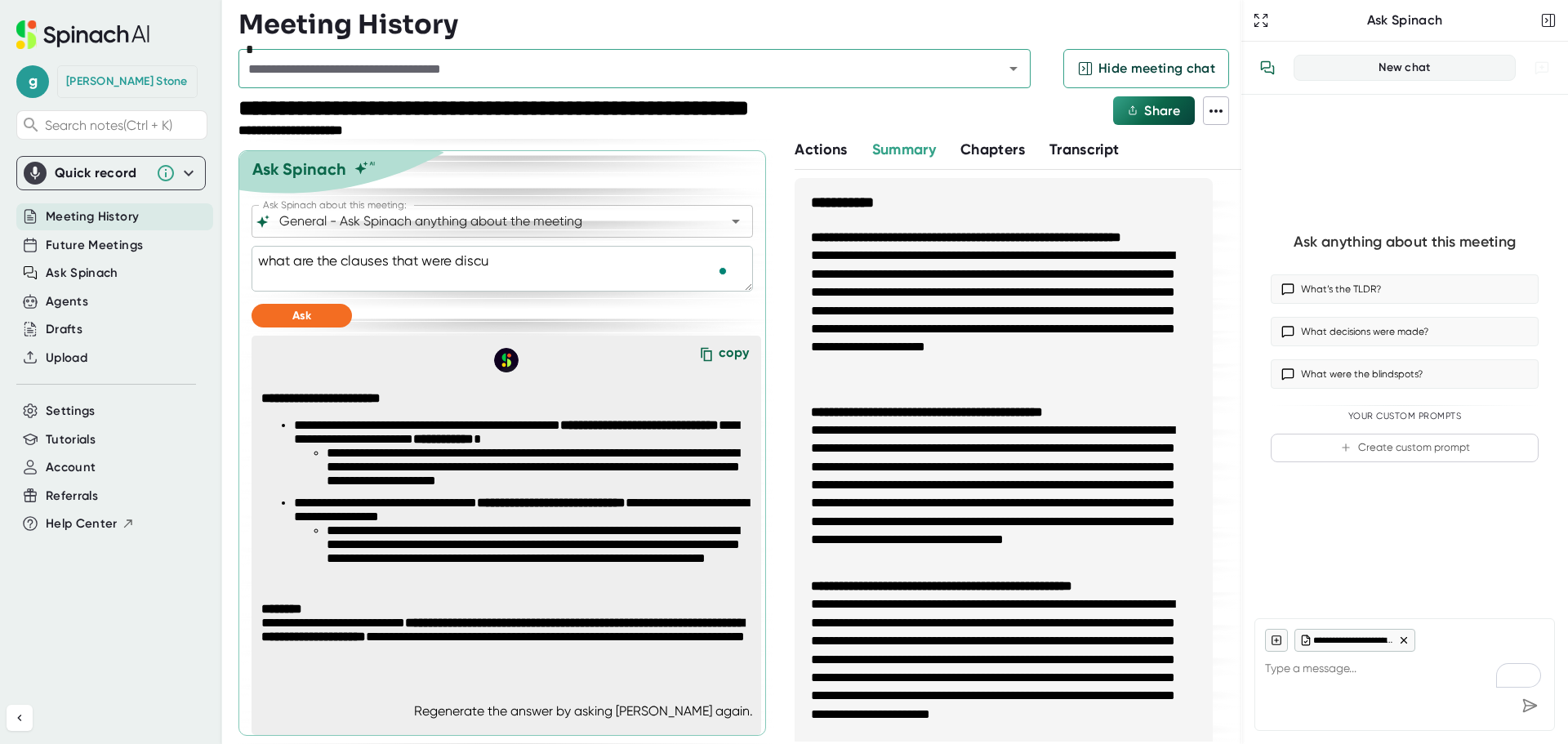
type textarea "x"
type textarea "what are the clauses that were discuss"
type textarea "x"
type textarea "what are the clauses that were discusse"
type textarea "x"
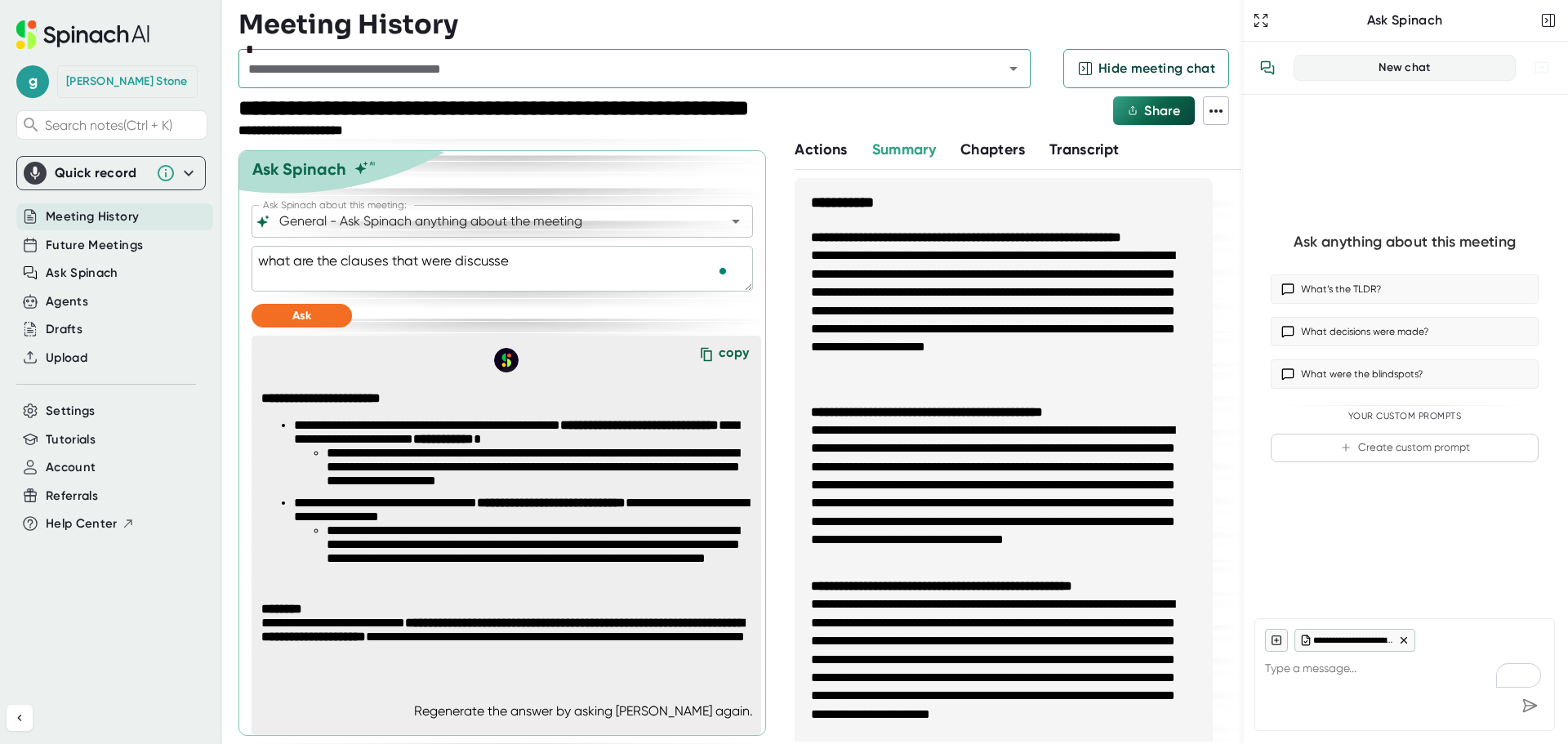
type textarea "what are the clauses that were discussed"
type textarea "x"
type textarea "what are the clauses that were discussed"
type textarea "x"
type textarea "what are the clauses that were discussed o"
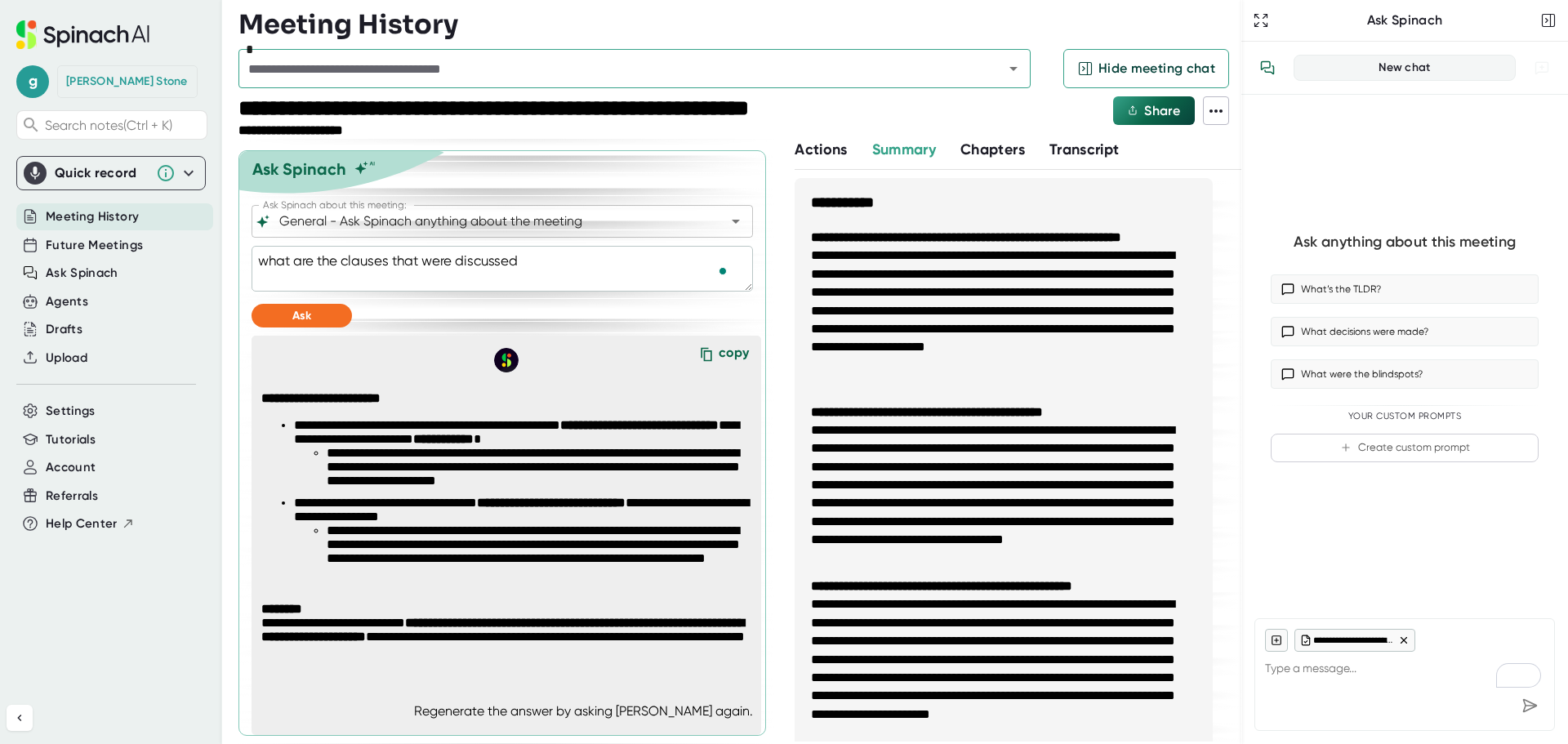
type textarea "x"
type textarea "what are the clauses that were discussed on"
type textarea "x"
type textarea "what are the clauses that were discussed on"
type textarea "x"
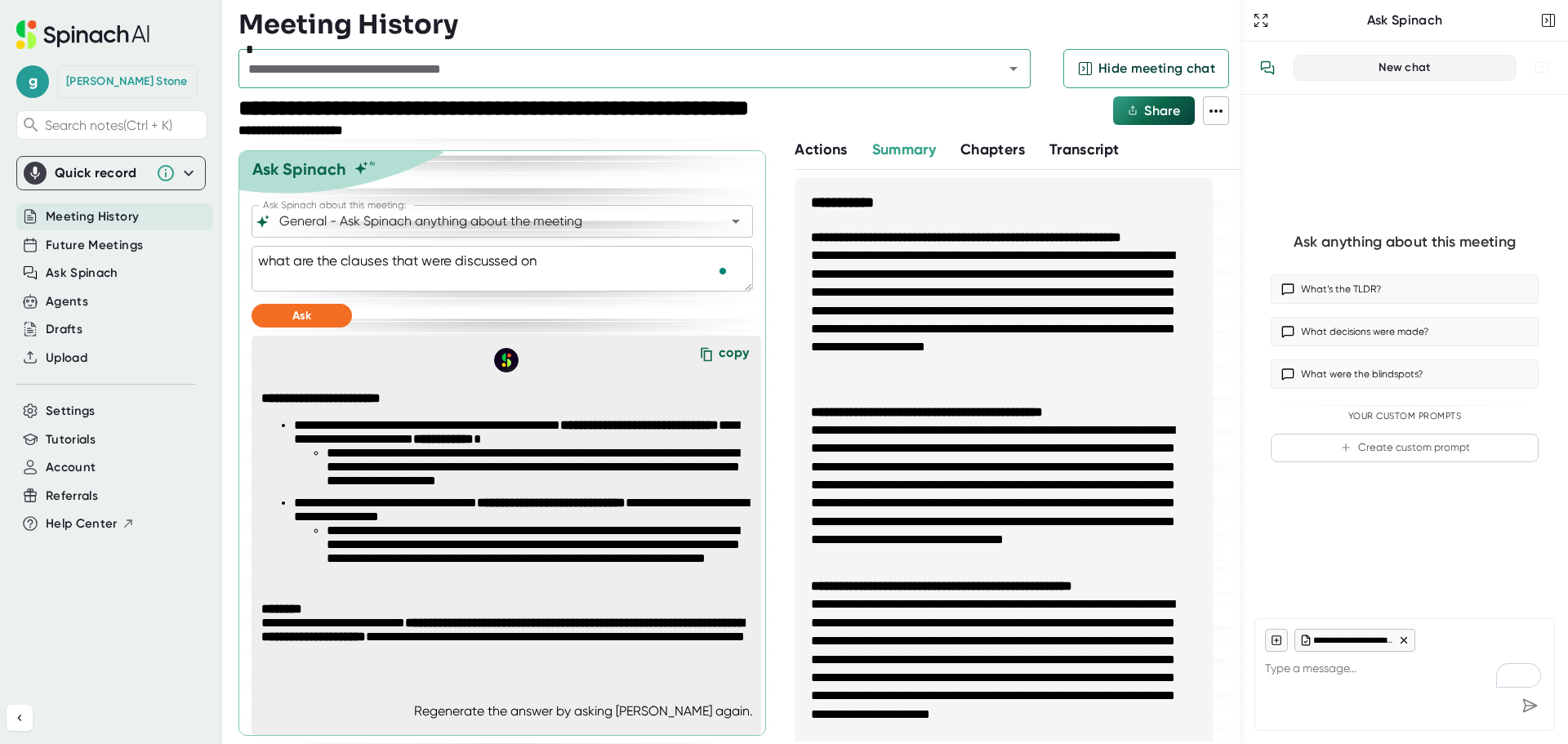
type textarea "what are the clauses that were discussed on t"
type textarea "x"
type textarea "what are the clauses that were discussed on th"
type textarea "x"
type textarea "what are the clauses that were discussed on thi"
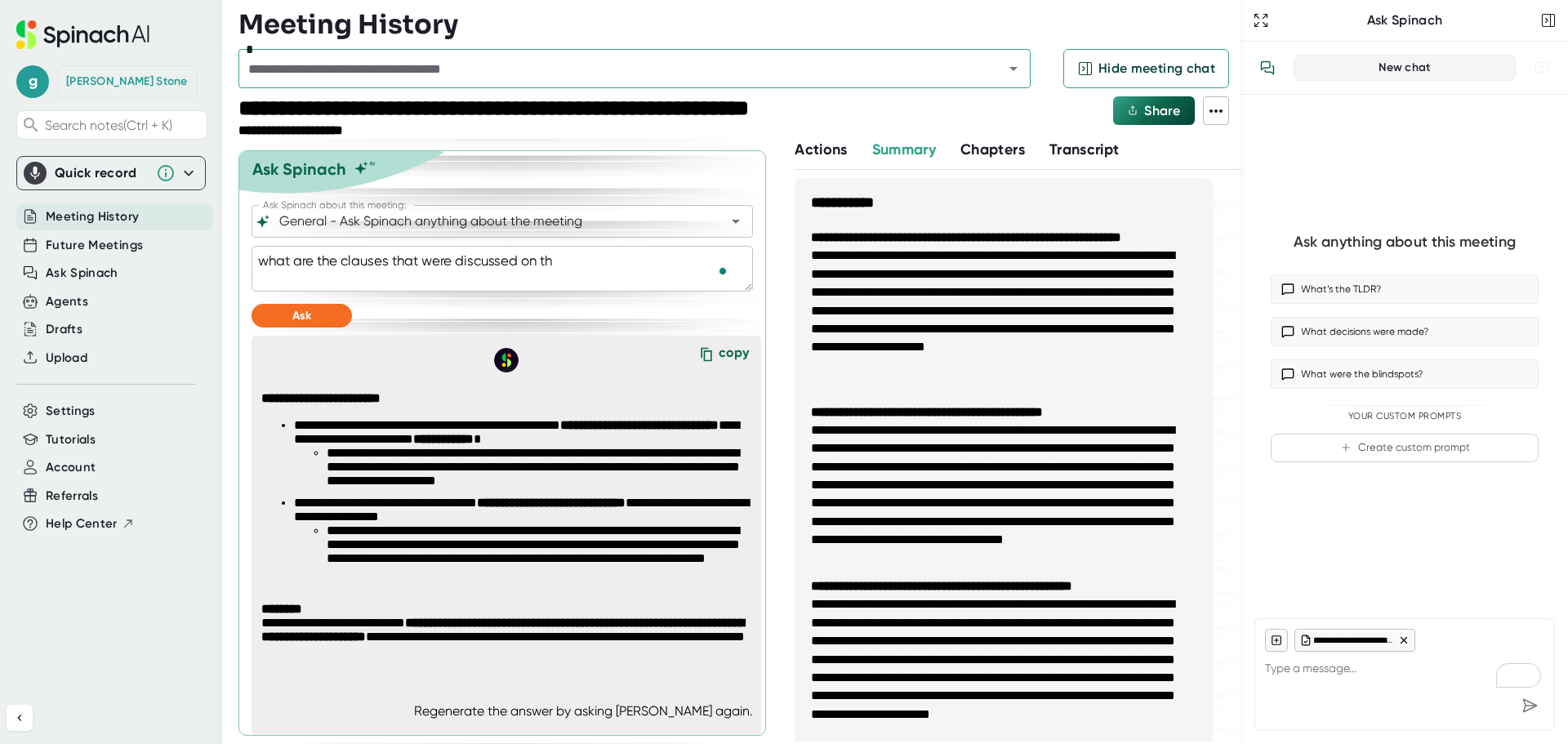
type textarea "x"
type textarea "what are the clauses that were discussed on this"
type textarea "x"
type textarea "what are the clauses that were discussed on this"
type textarea "x"
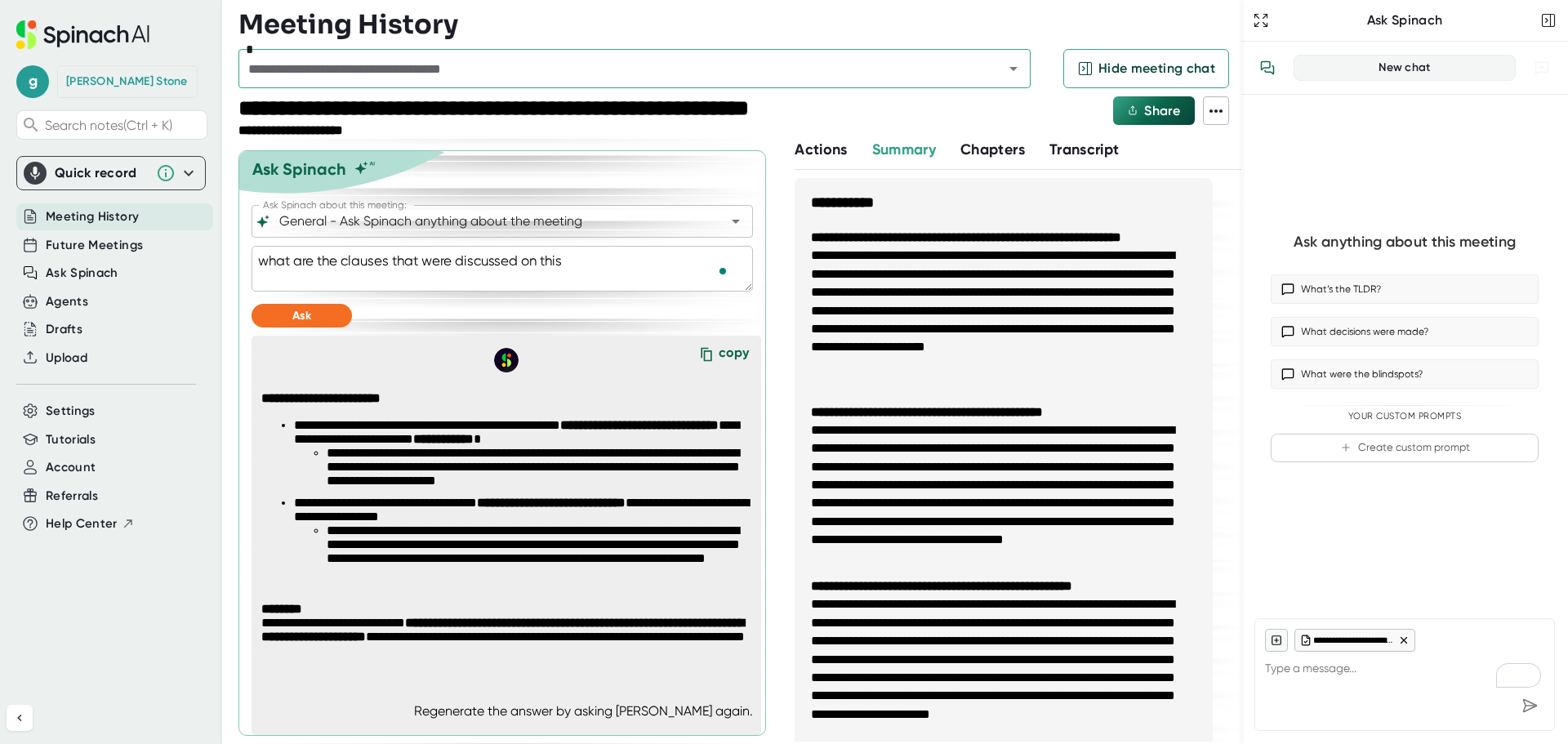
type textarea "what are the clauses that were discussed on this m"
type textarea "x"
type textarea "what are the clauses that were discussed on this me"
type textarea "x"
type textarea "what are the clauses that were discussed on this mee"
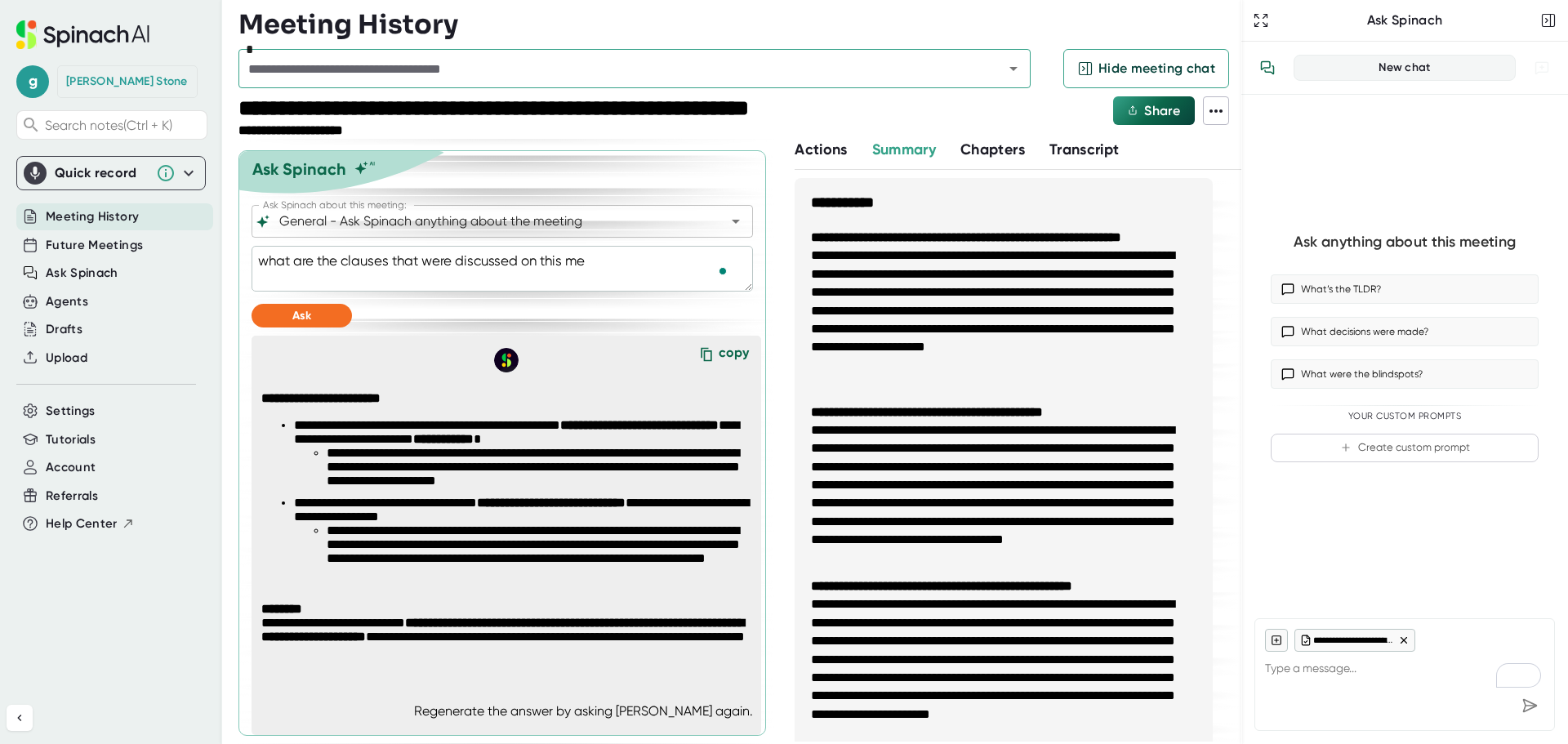
type textarea "x"
type textarea "what are the clauses that were discussed on this meet"
type textarea "x"
type textarea "what are the clauses that were discussed on this meeti"
type textarea "x"
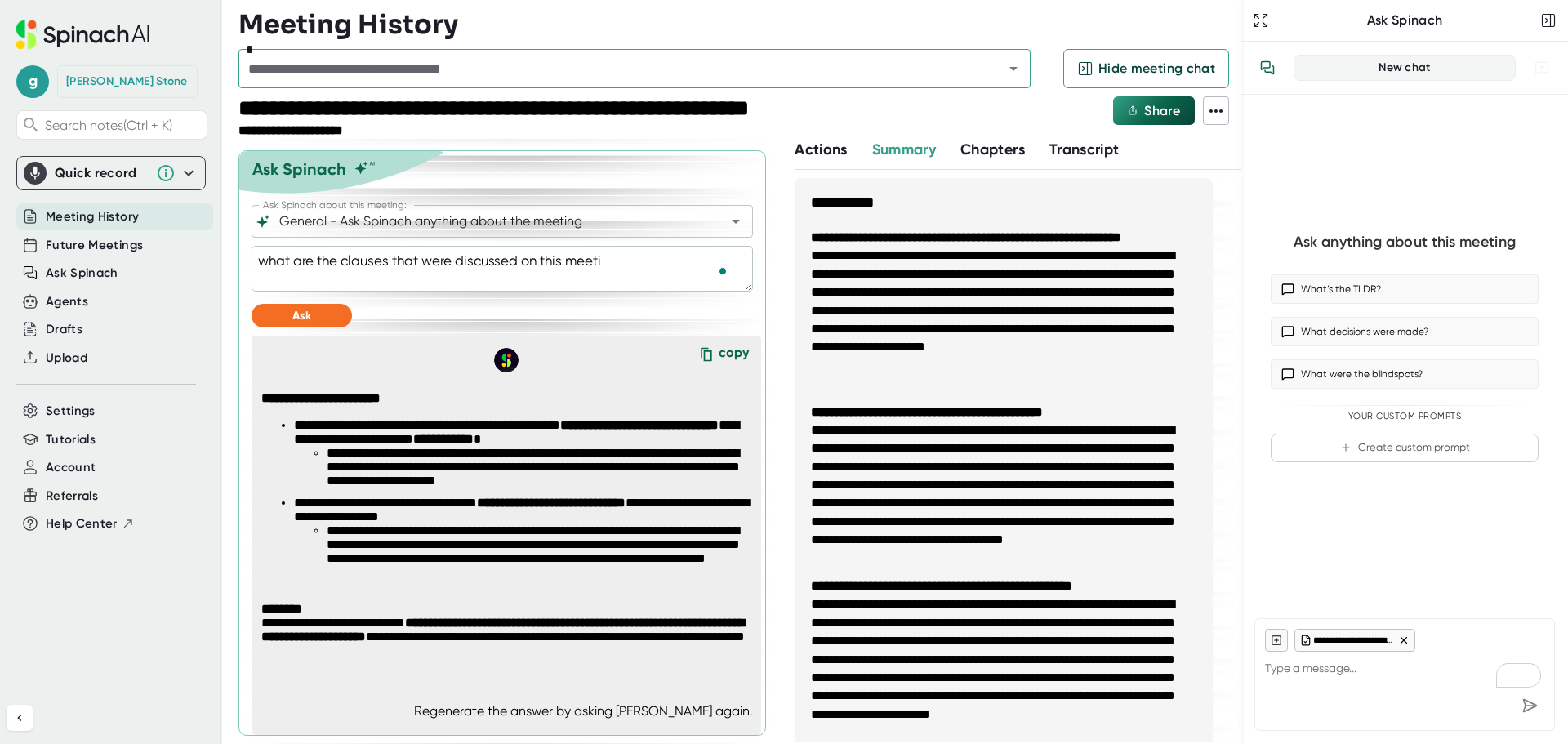
type textarea "what are the clauses that were discussed on this meetin"
type textarea "x"
type textarea "what are the clauses that were discussed on this meeting"
type textarea "x"
type textarea "what are the clauses that were discussed on this meeting"
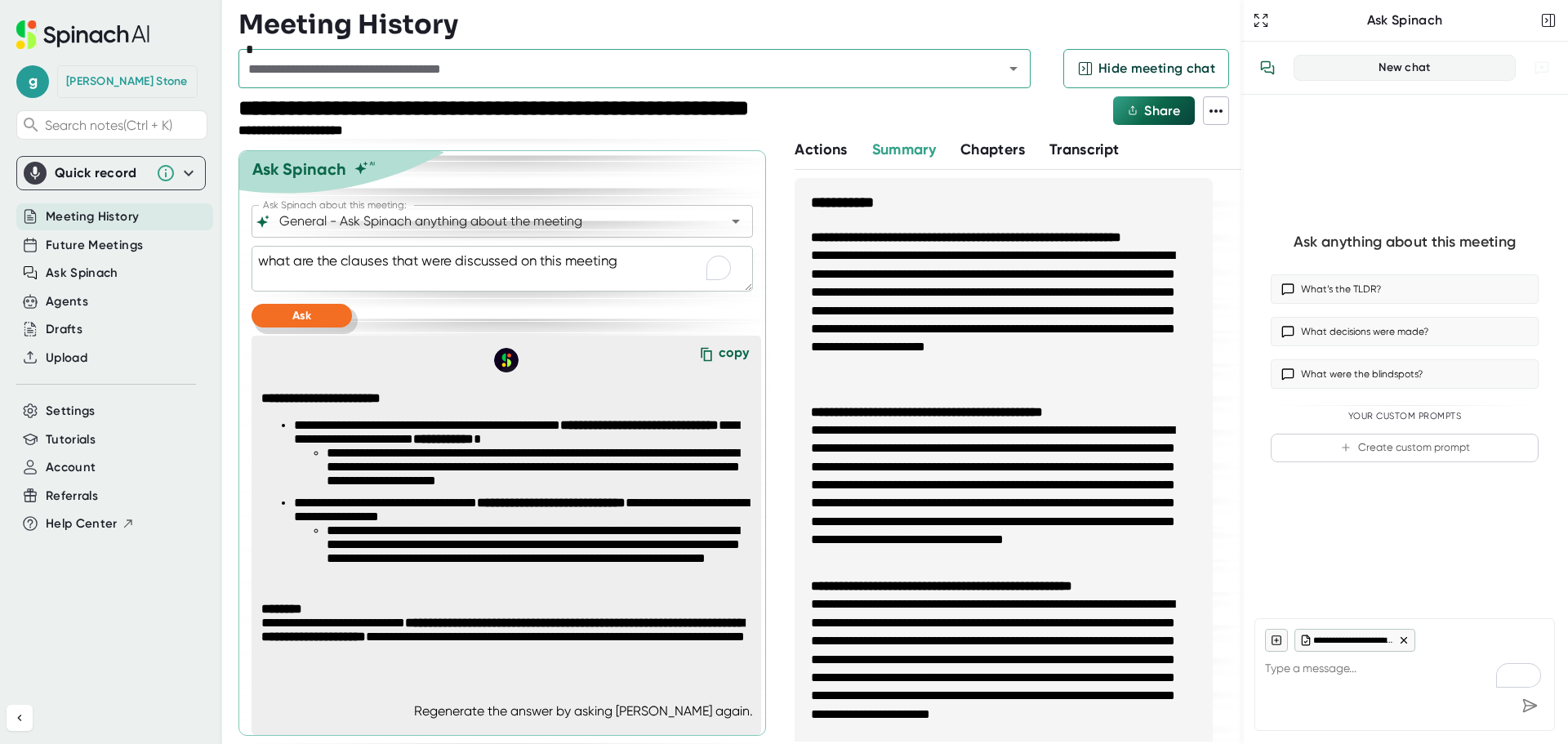
click at [301, 318] on span "Ask" at bounding box center [302, 315] width 19 height 14
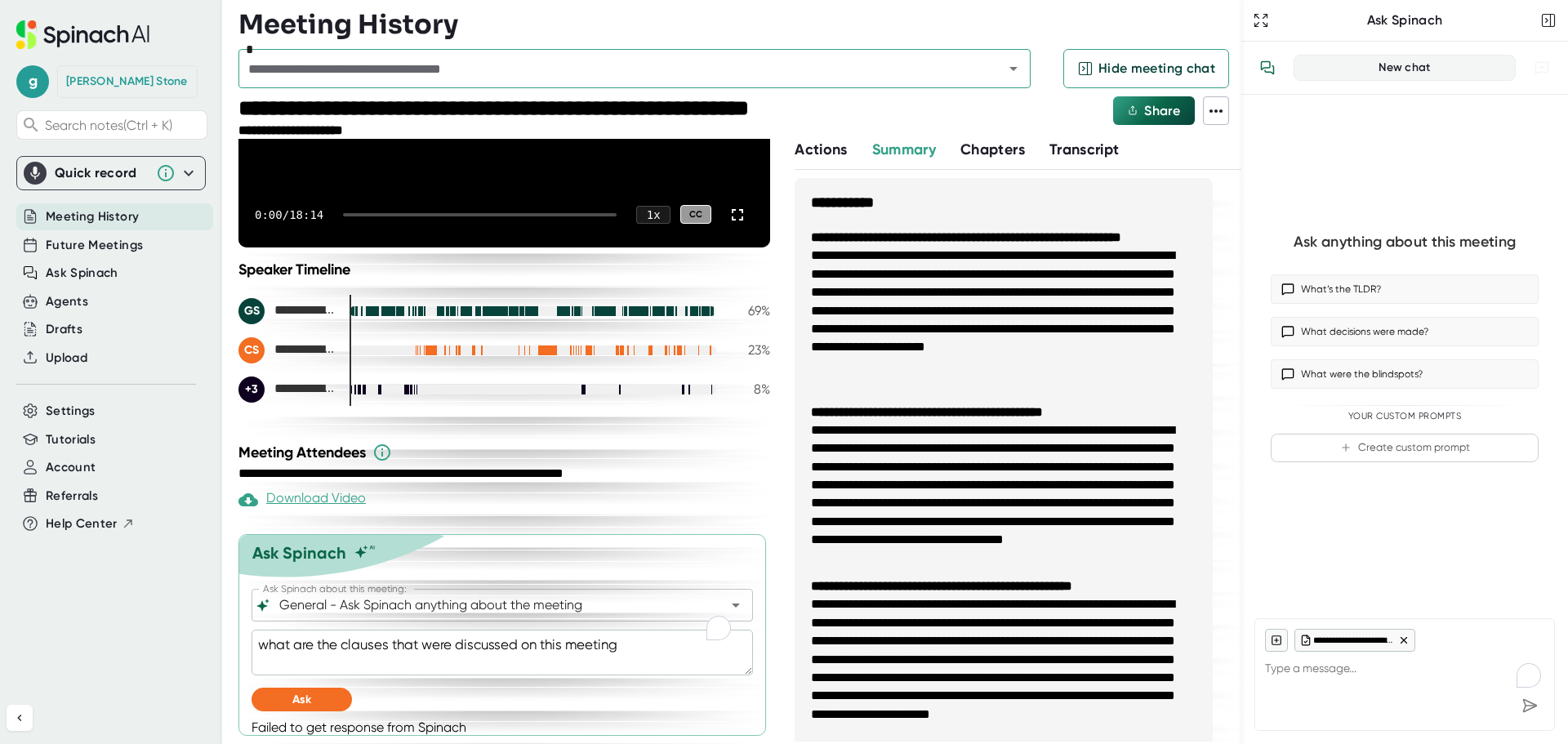
scroll to position [262, 0]
click at [312, 700] on button "Ask" at bounding box center [301, 699] width 100 height 24
type textarea "x"
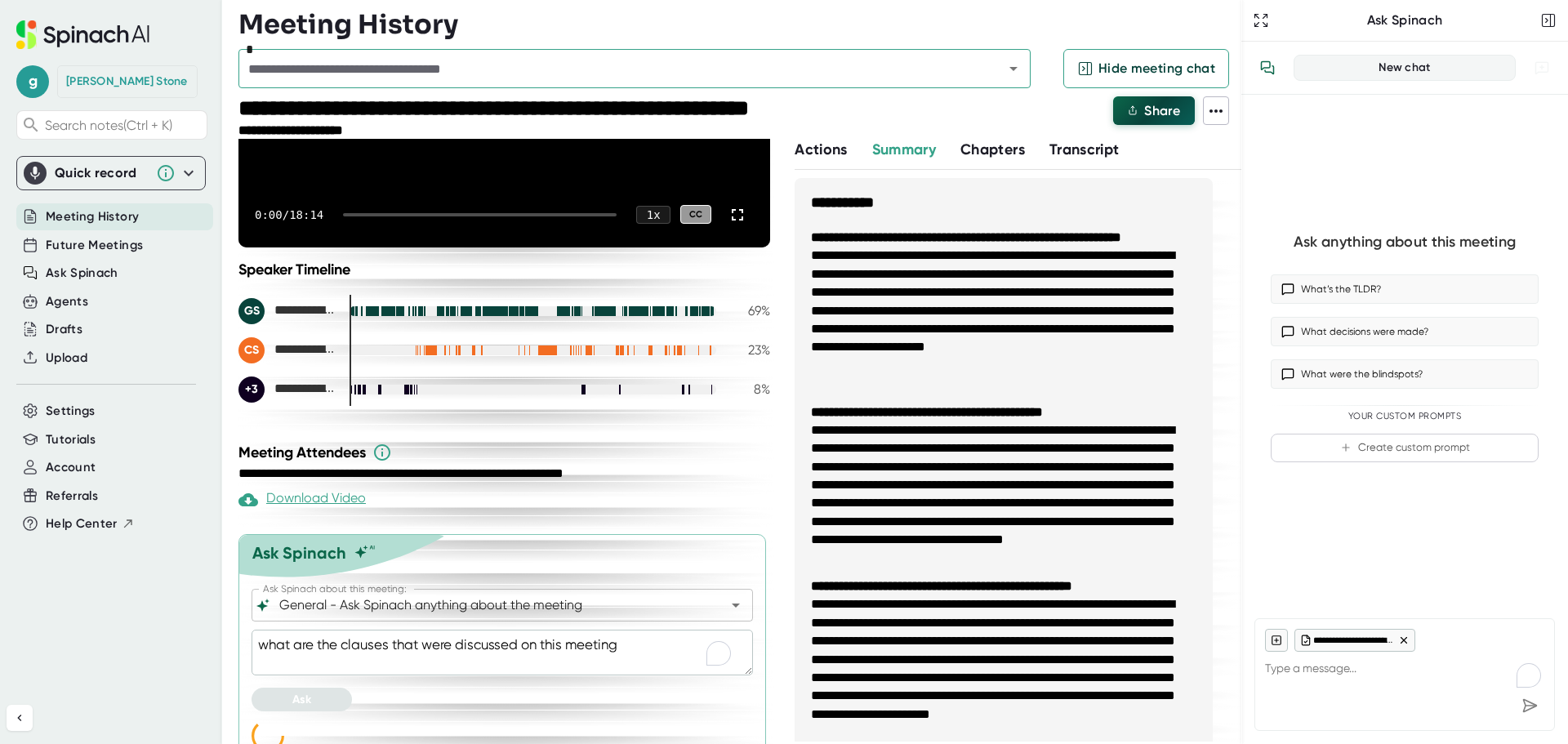
click at [1163, 108] on span "Share" at bounding box center [1163, 111] width 36 height 15
type textarea "x"
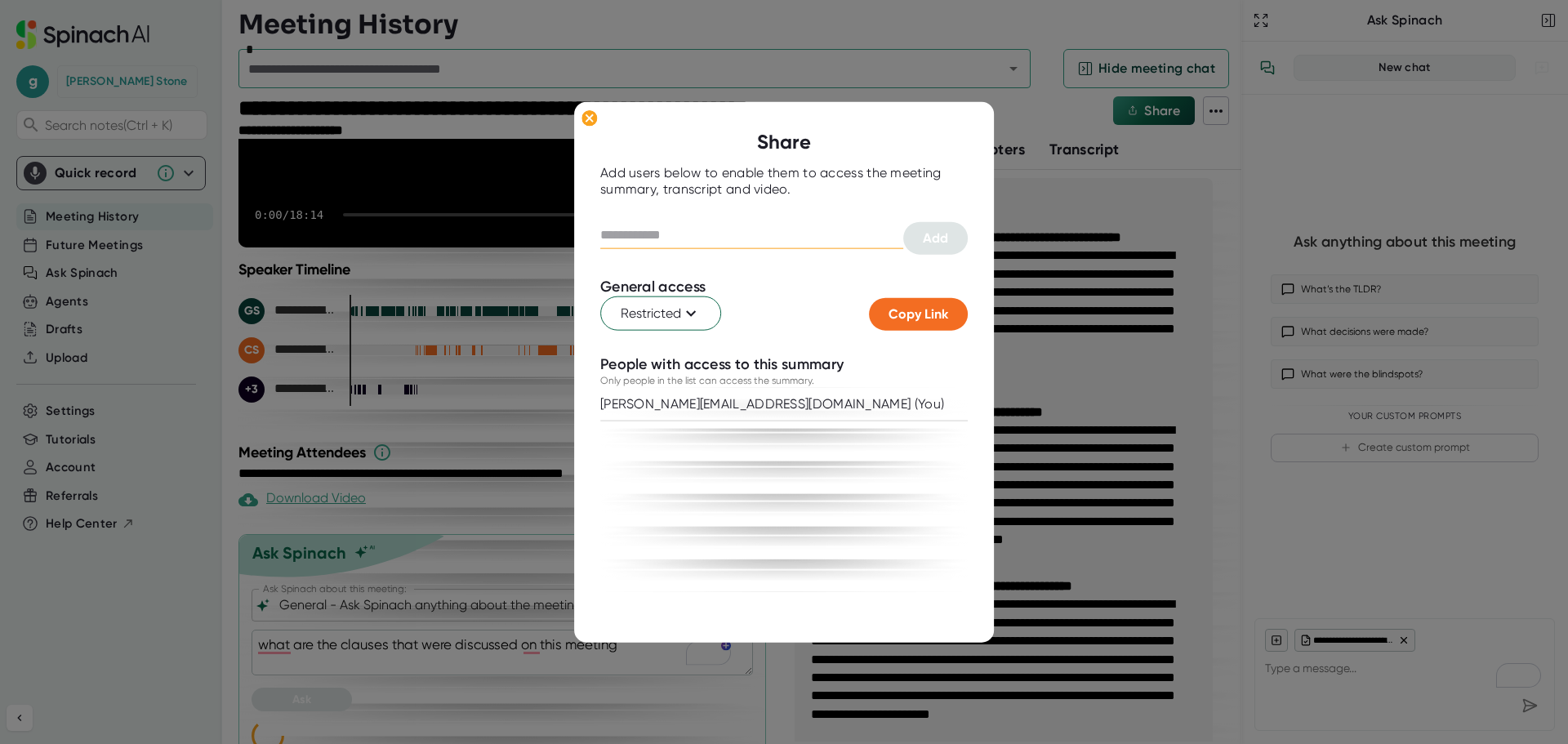
click at [707, 231] on input "text" at bounding box center [751, 235] width 303 height 26
type input "*******"
type textarea "x"
type input "**********"
click at [931, 232] on span "Add" at bounding box center [935, 238] width 25 height 15
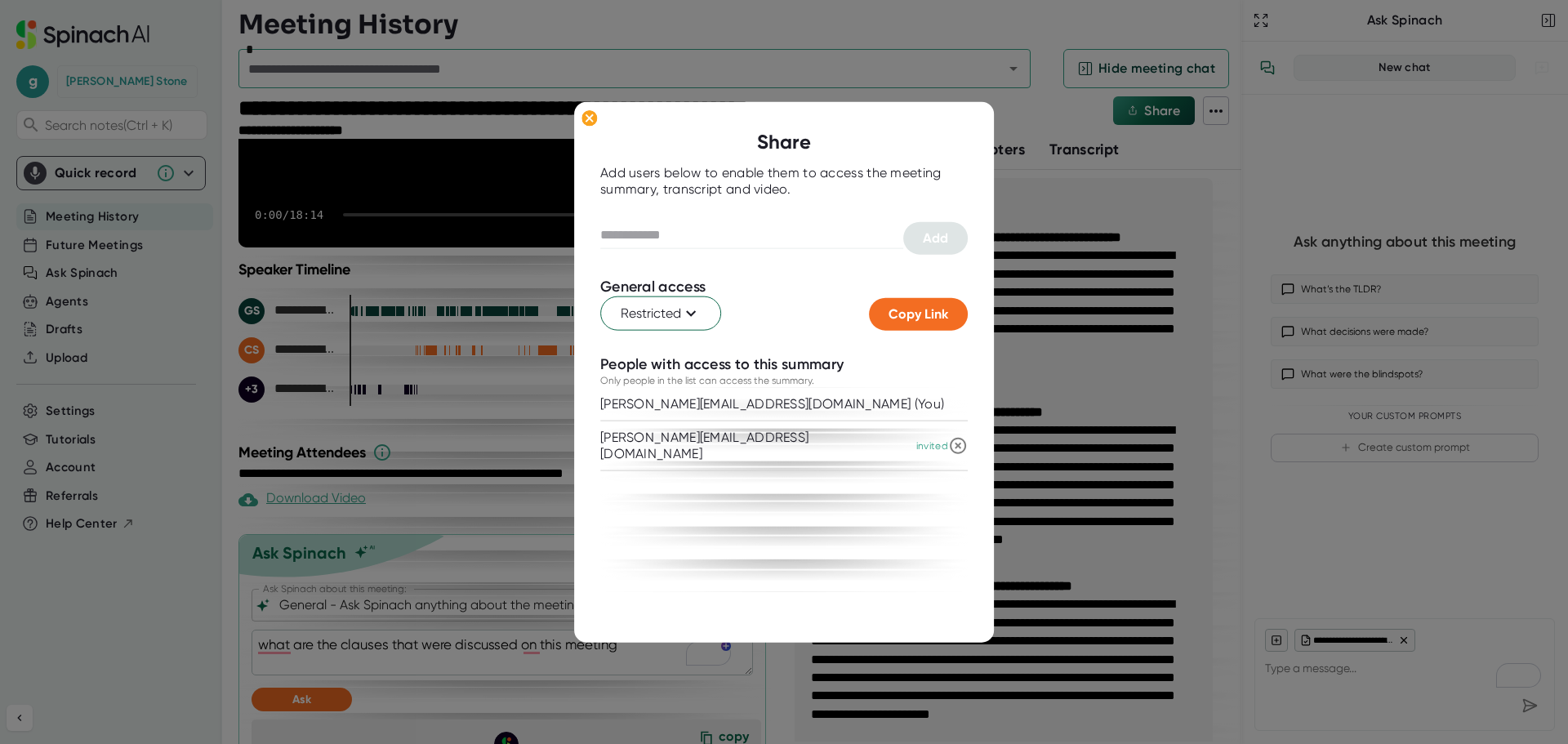
click at [1071, 230] on div at bounding box center [784, 372] width 1568 height 744
type textarea "x"
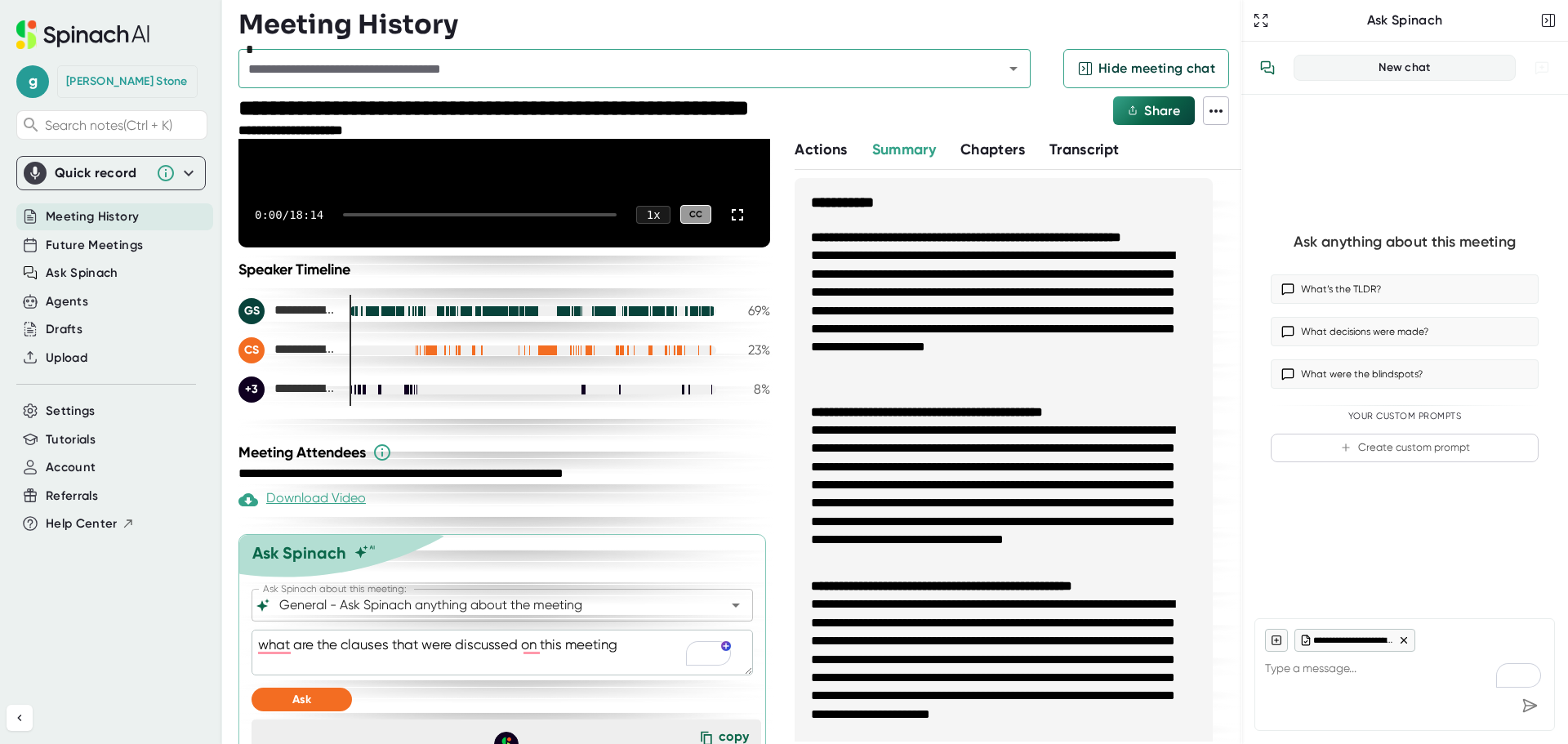
type textarea "x"
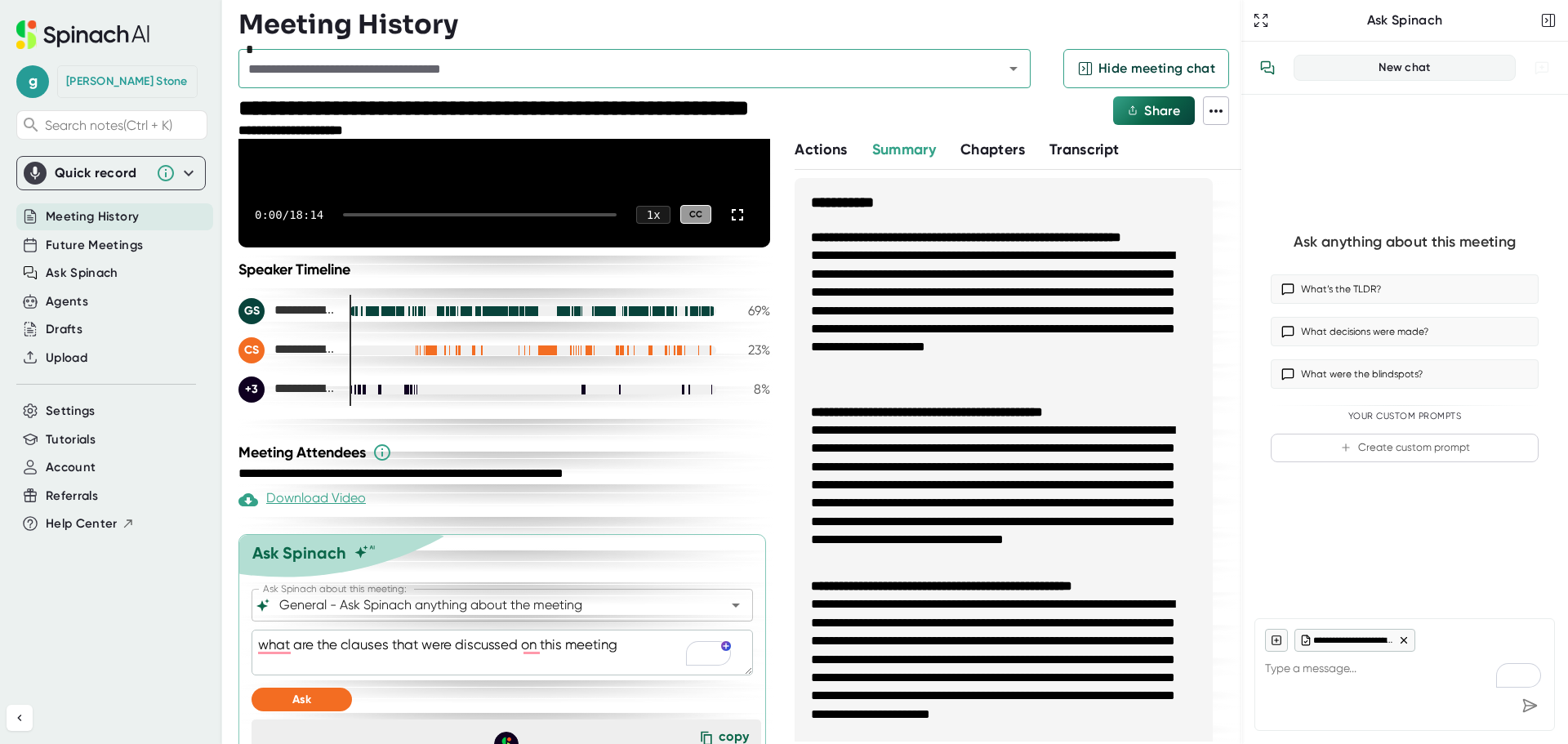
type textarea "x"
